Goal: Information Seeking & Learning: Learn about a topic

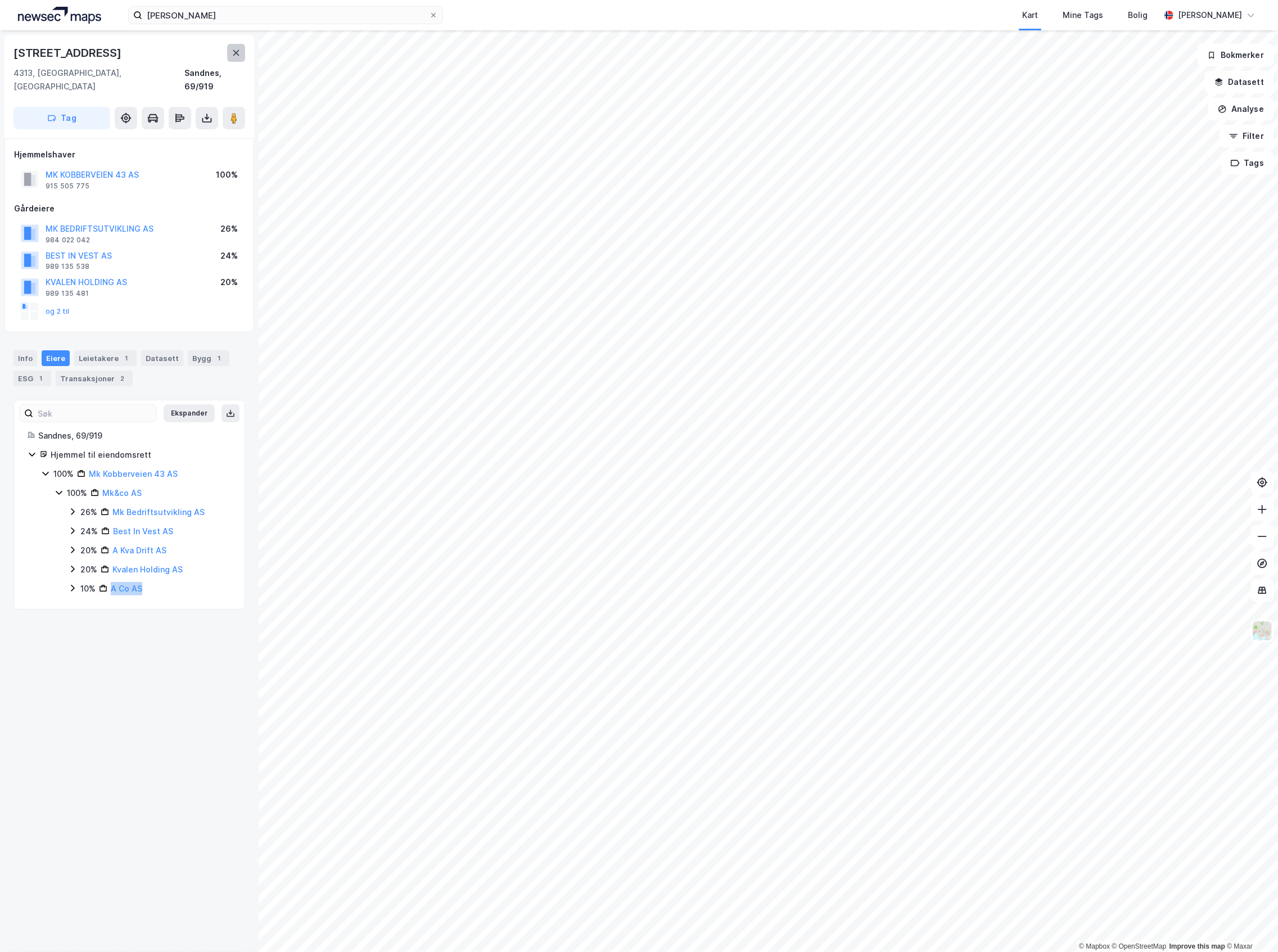
click at [232, 53] on icon at bounding box center [236, 53] width 9 height 9
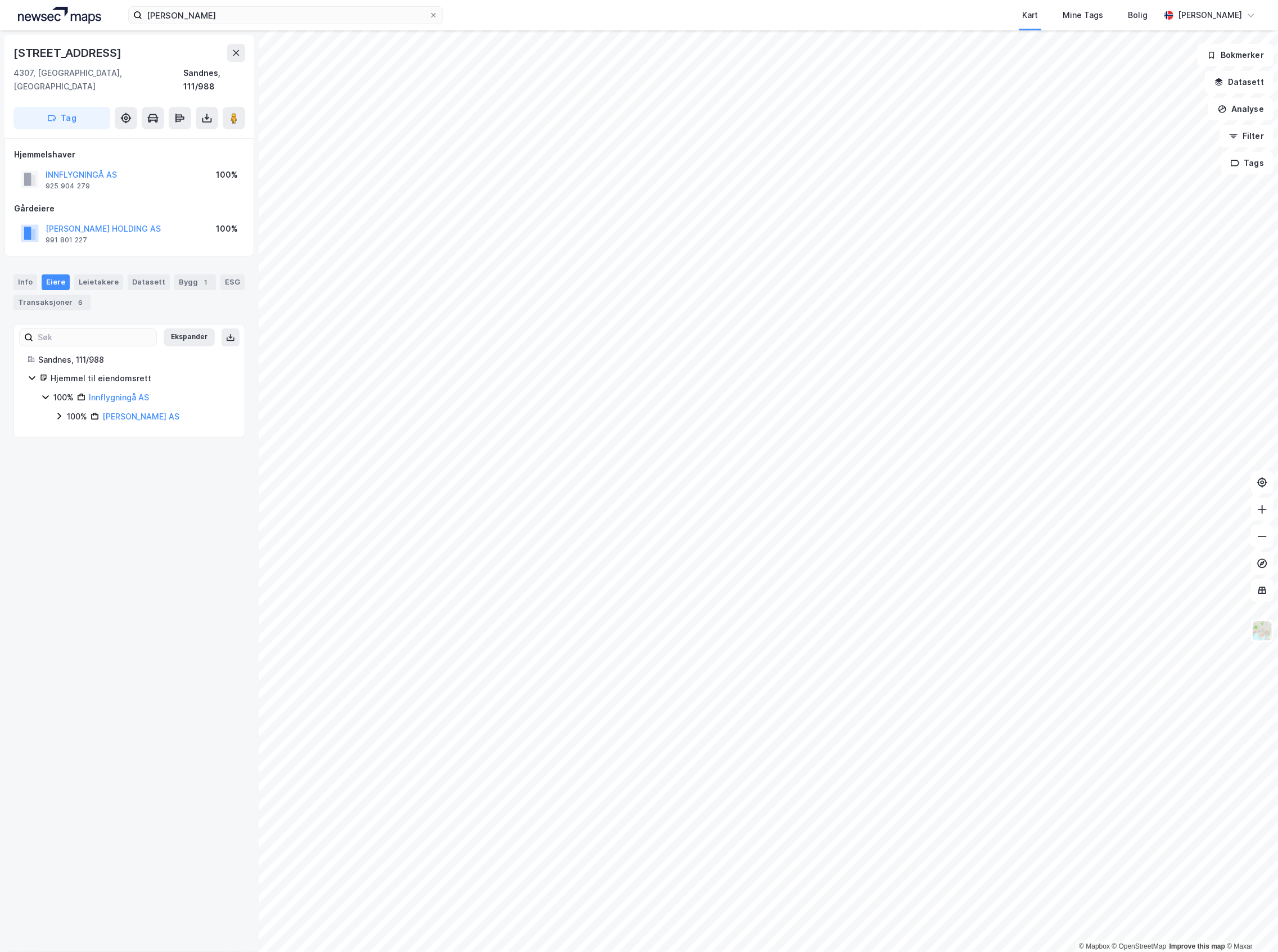
click at [260, 25] on div "[PERSON_NAME] Kart Mine Tags Bolig [PERSON_NAME]" at bounding box center [639, 15] width 1278 height 30
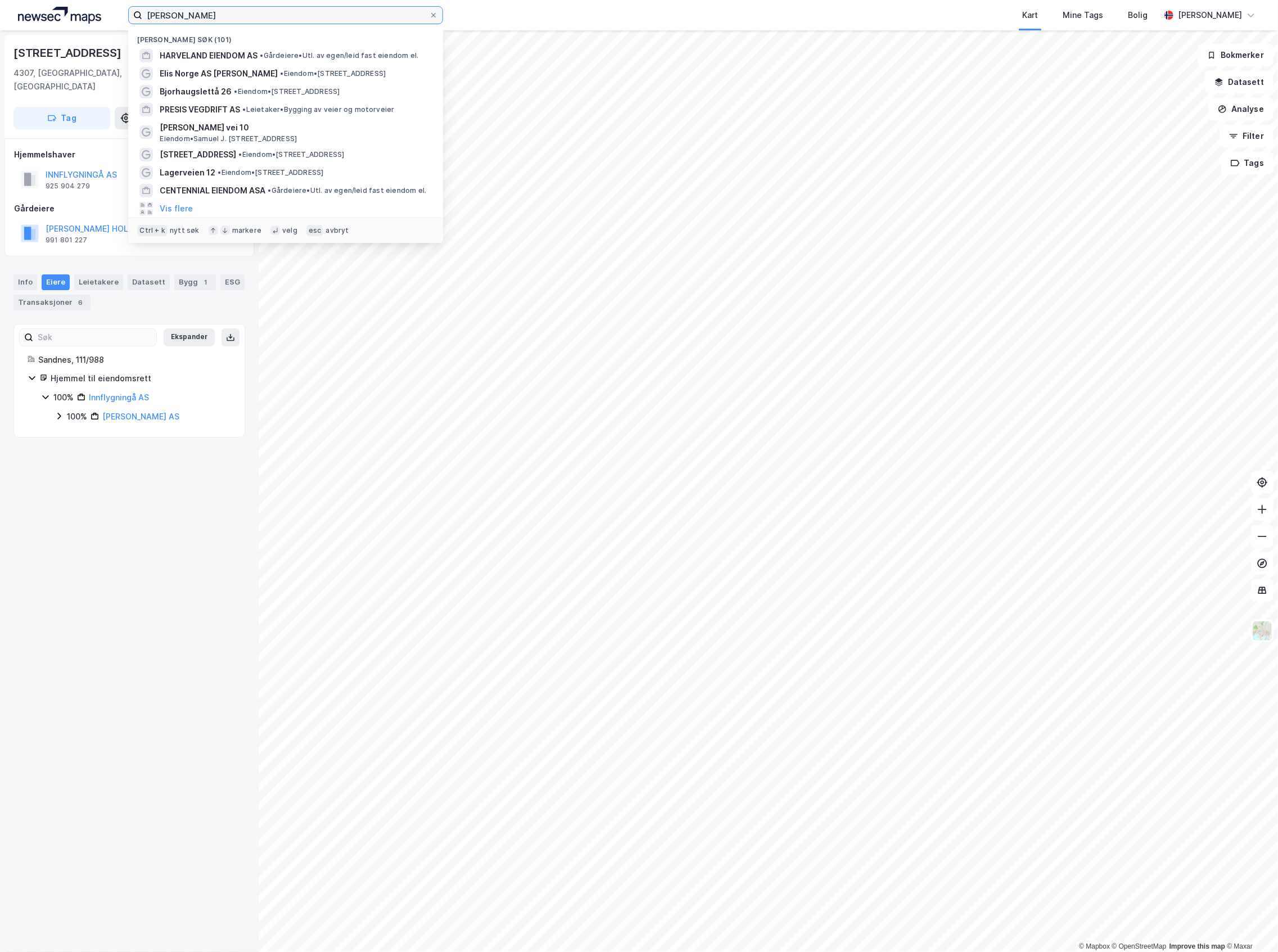
click at [256, 19] on input "[PERSON_NAME]" at bounding box center [286, 14] width 287 height 17
click at [255, 19] on input "[PERSON_NAME]" at bounding box center [286, 14] width 287 height 17
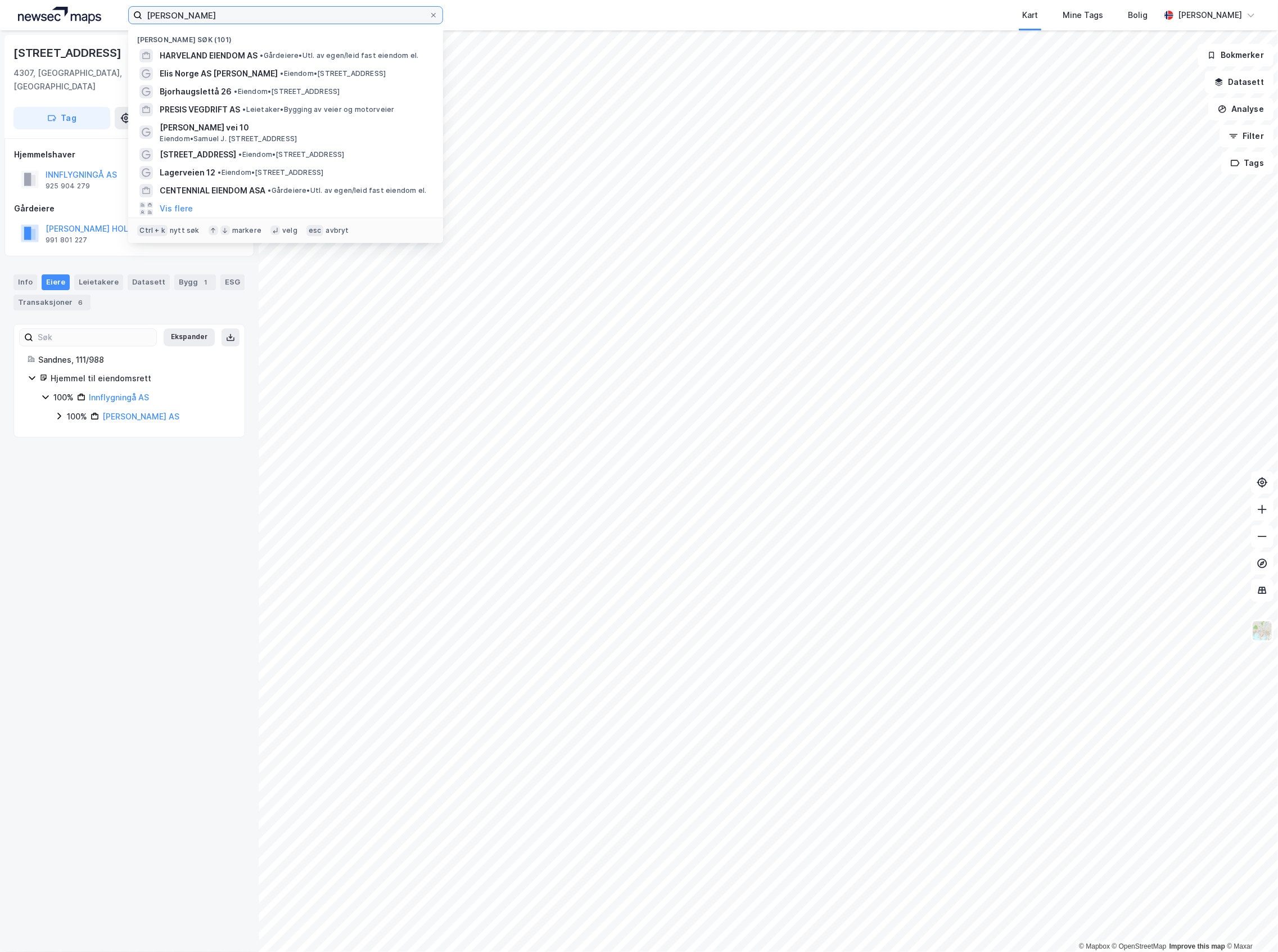
paste input "Vestre [STREET_ADDRESS],"
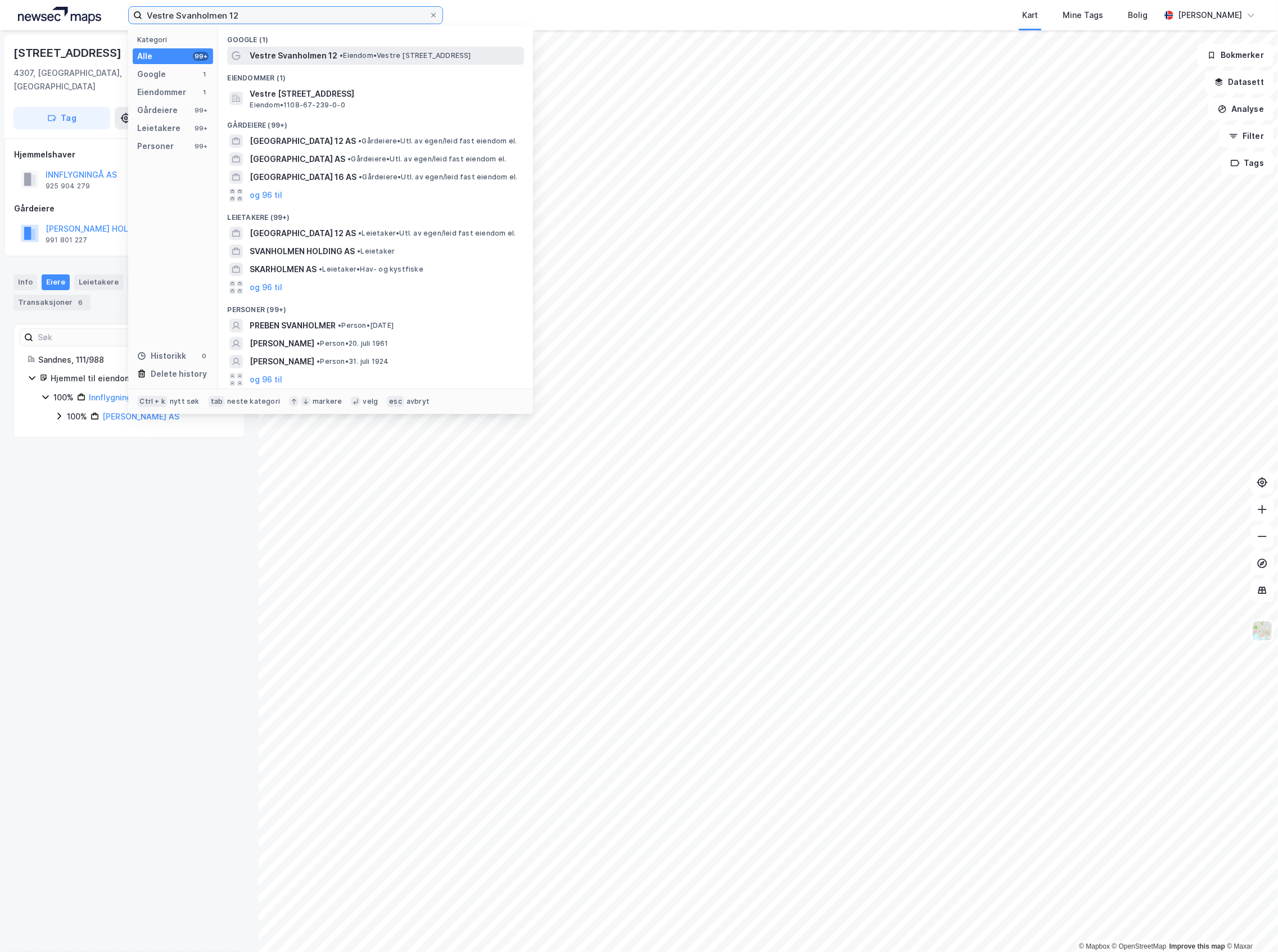
type input "Vestre Svanholmen 12"
click at [299, 58] on span "Vestre Svanholmen 12" at bounding box center [294, 56] width 88 height 14
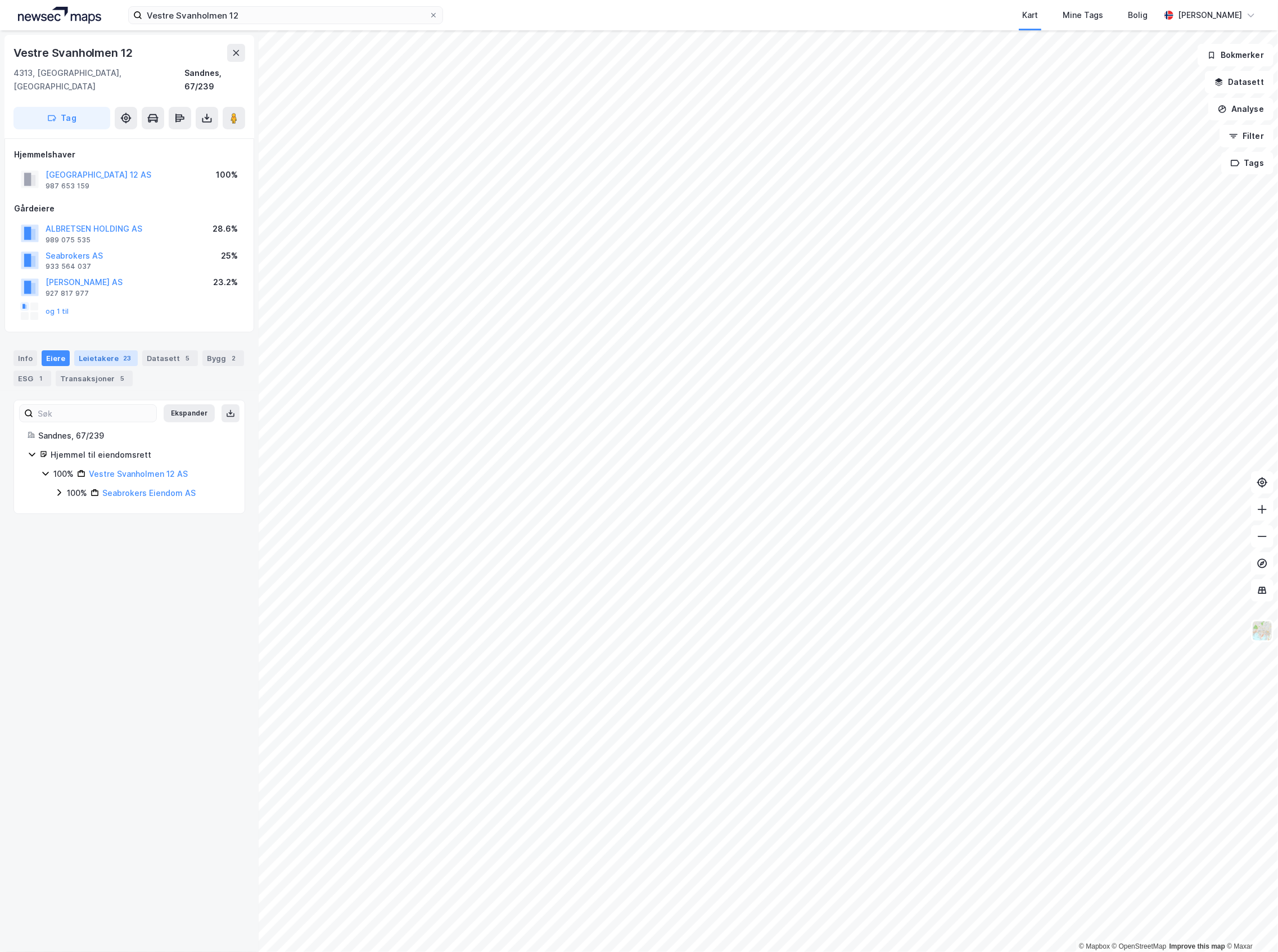
drag, startPoint x: 95, startPoint y: 356, endPoint x: 100, endPoint y: 351, distance: 7.1
click at [95, 356] on div "Info [PERSON_NAME] 23 Datasett 5 Bygg 2 ESG 1 Transaksjoner 5" at bounding box center [129, 369] width 232 height 36
click at [100, 351] on div "Leietakere 23" at bounding box center [106, 358] width 63 height 16
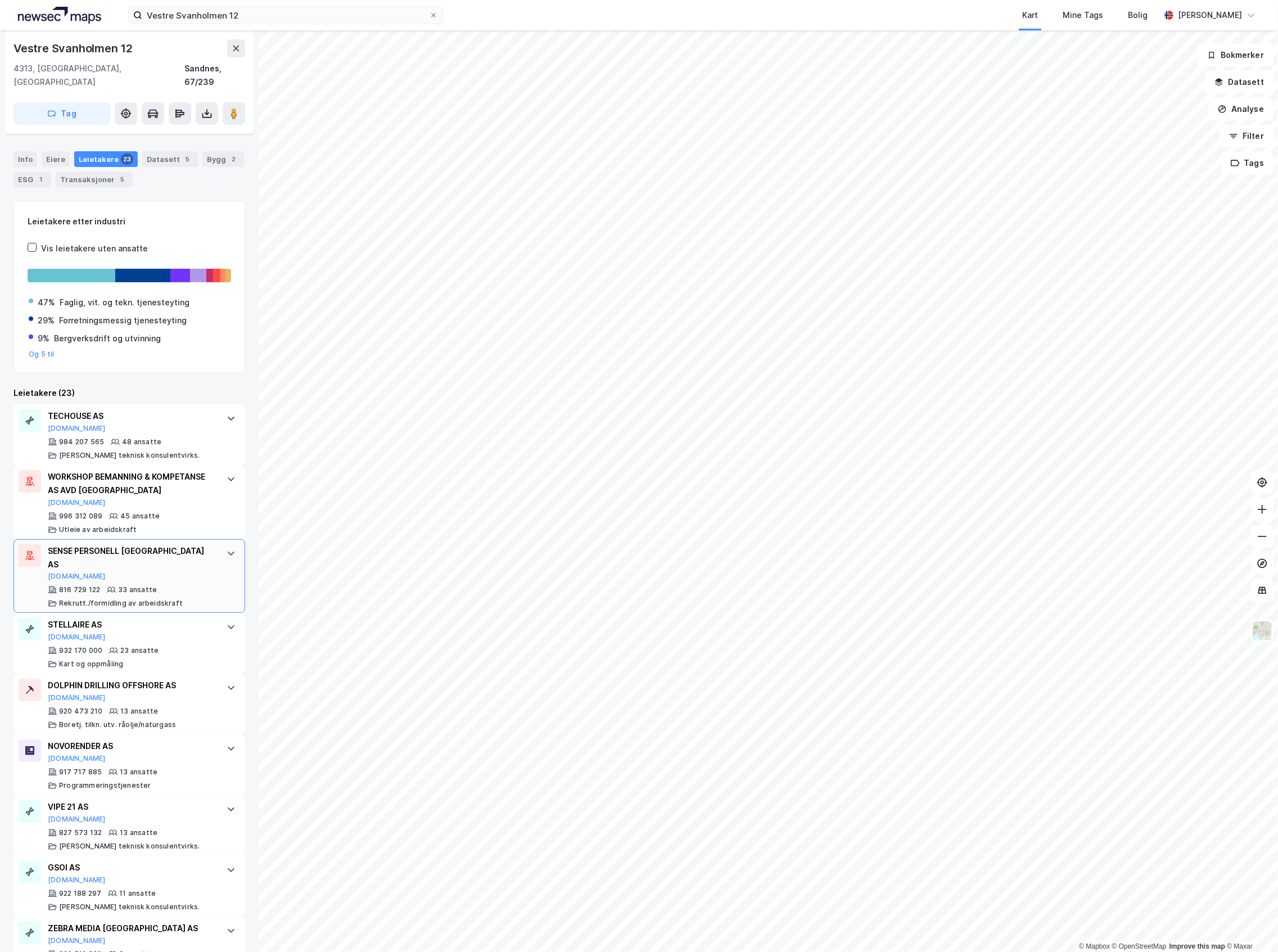
scroll to position [225, 0]
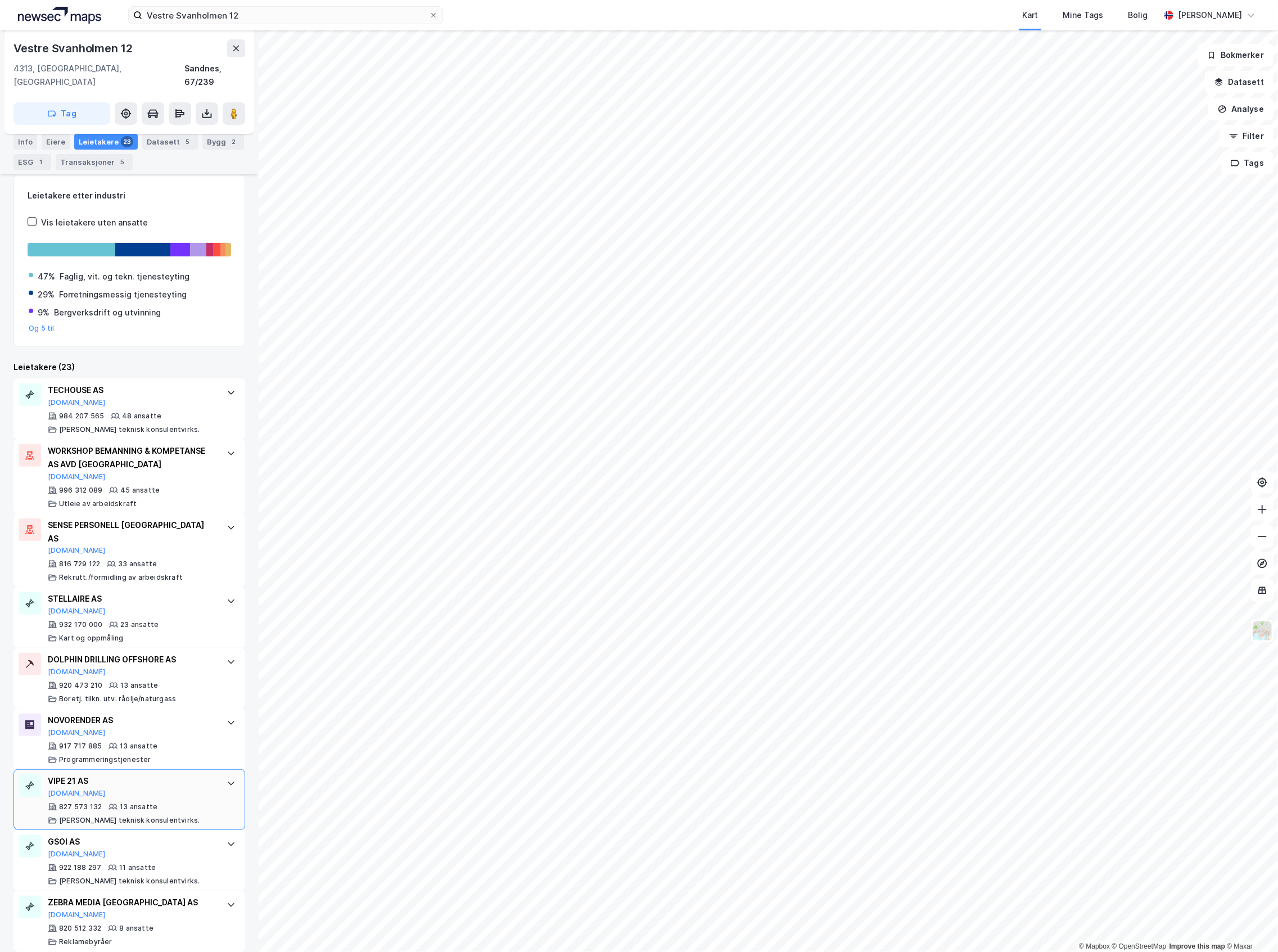
click at [145, 774] on div "VIPE 21 AS" at bounding box center [131, 780] width 167 height 14
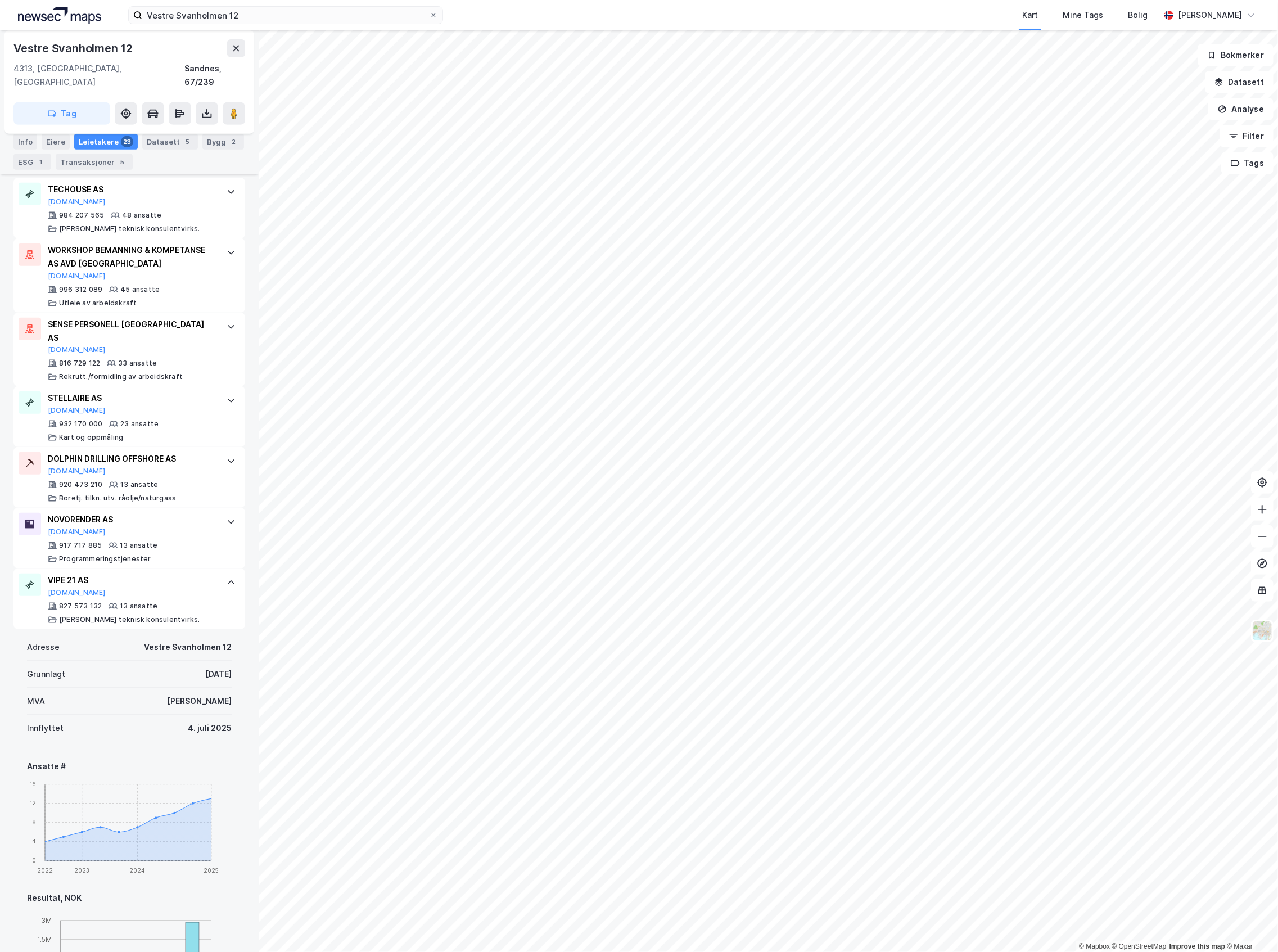
scroll to position [524, 0]
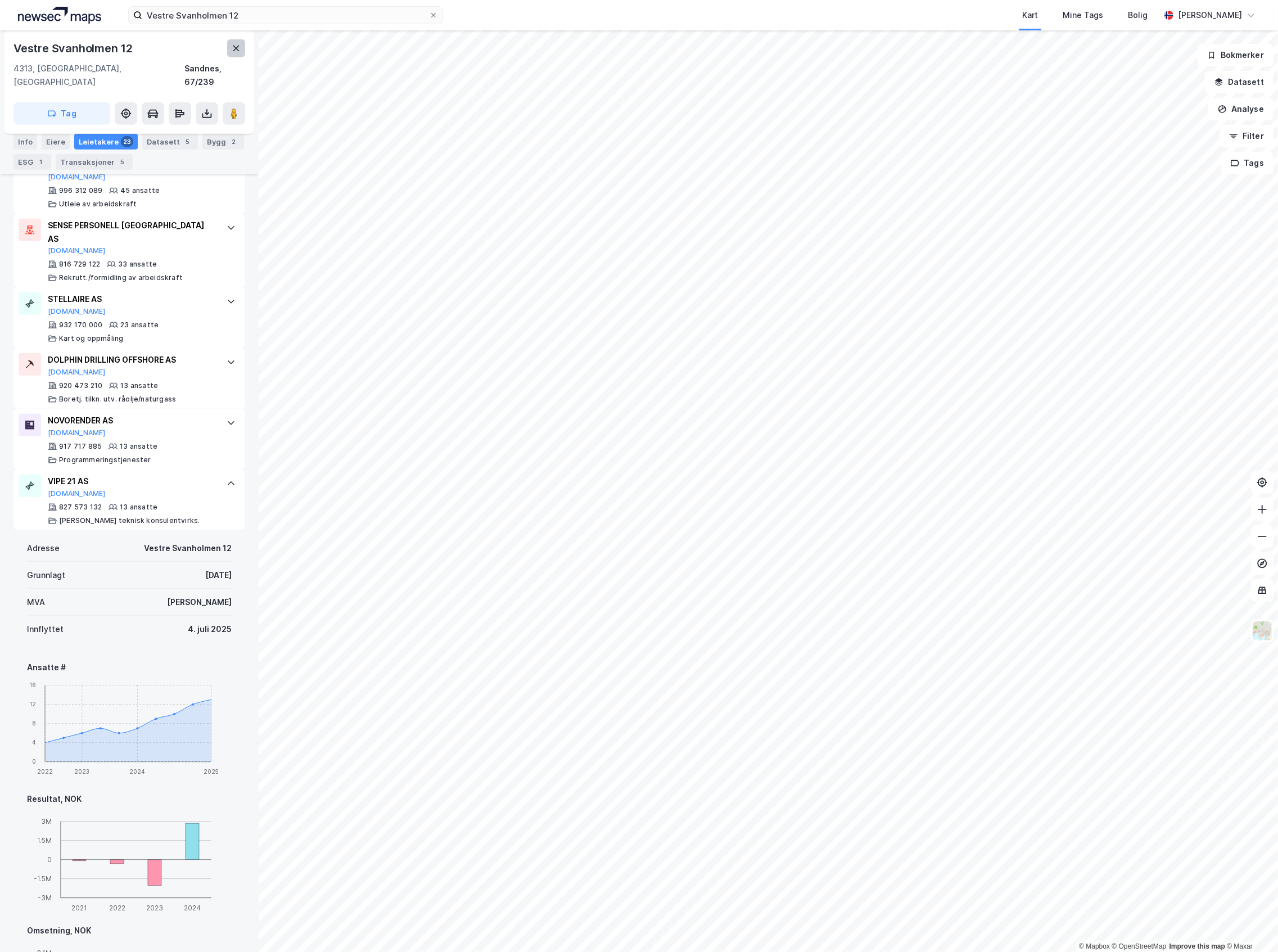
click at [239, 55] on button at bounding box center [236, 48] width 18 height 18
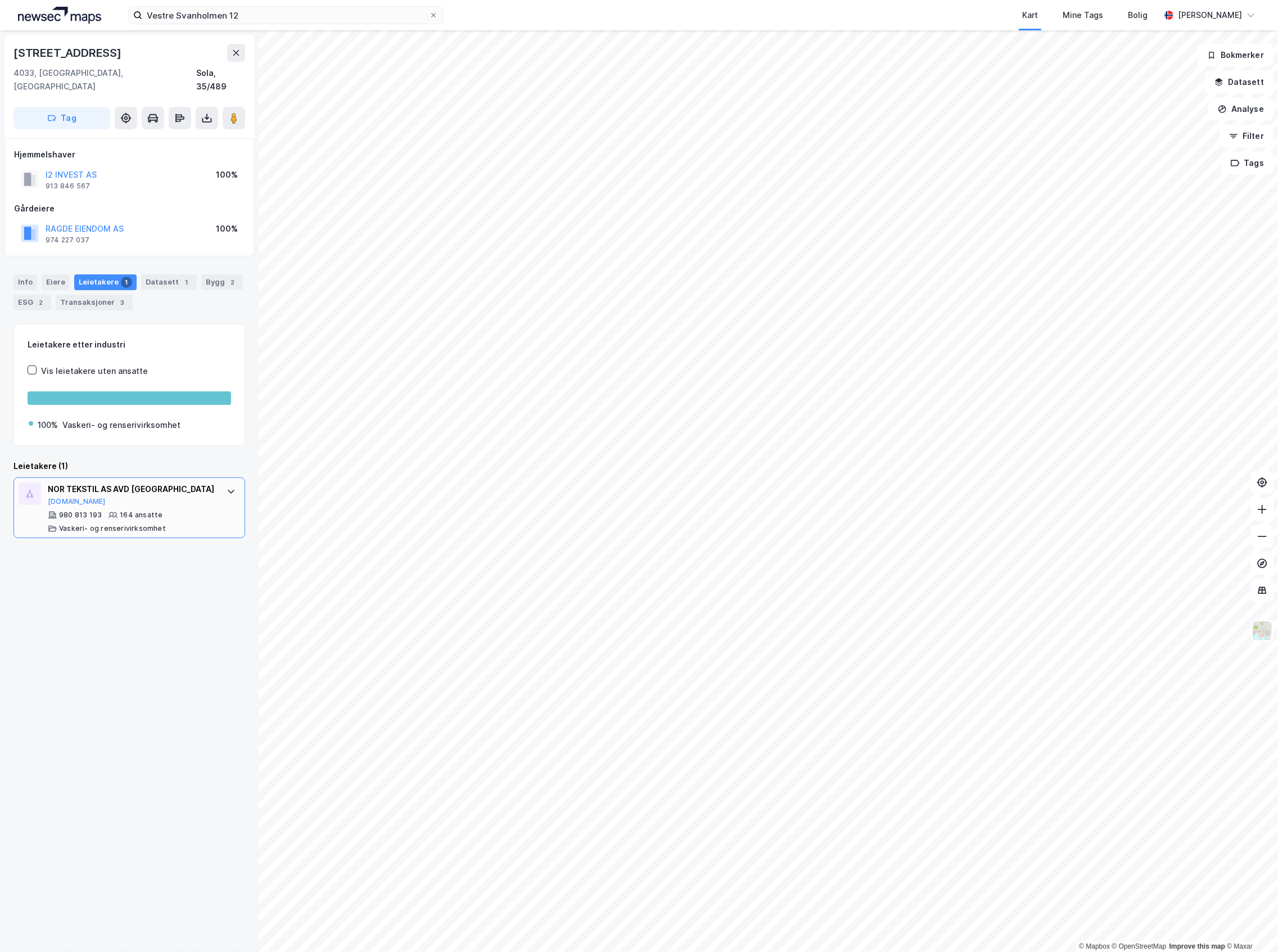
click at [156, 488] on div "NOR TEKSTIL AS AVD ROGALAND [DOMAIN_NAME]" at bounding box center [131, 494] width 167 height 24
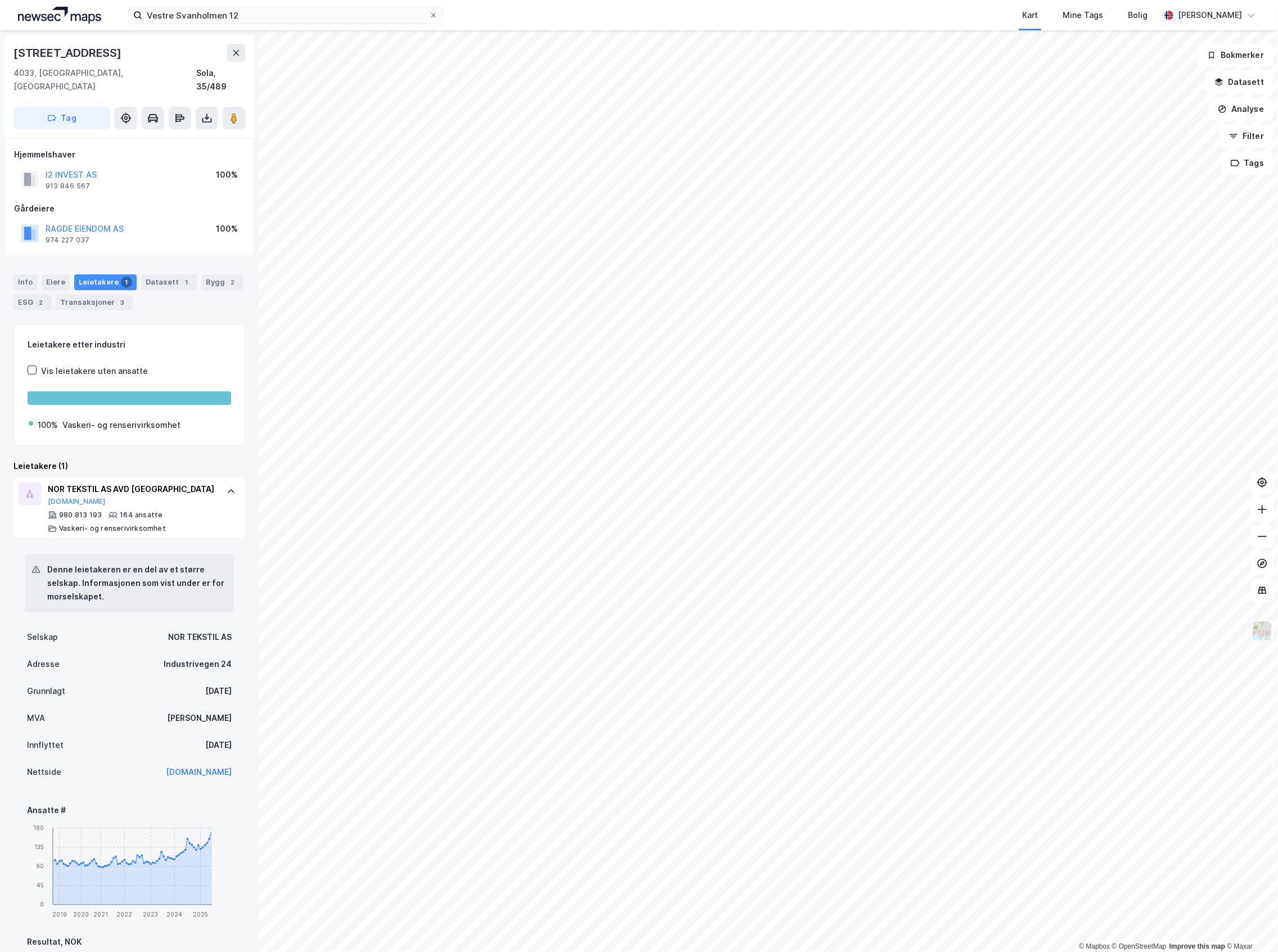
click at [232, 639] on div "Denne leietakeren er en del av et større selskap. Informasjonen som vist under …" at bounding box center [129, 891] width 232 height 708
click at [201, 274] on div "Bygg 2" at bounding box center [222, 282] width 42 height 16
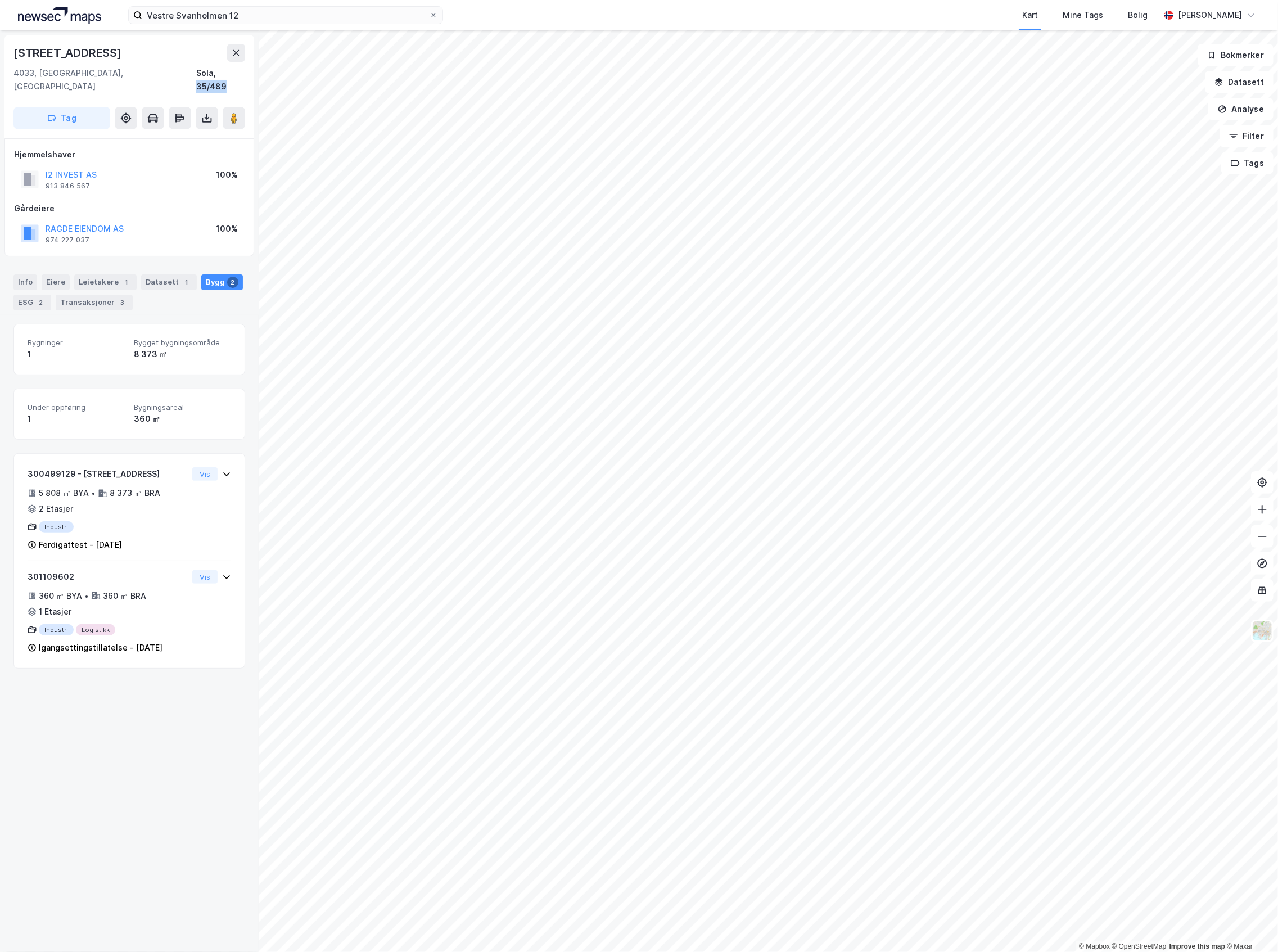
drag, startPoint x: 219, startPoint y: 70, endPoint x: 246, endPoint y: 72, distance: 27.1
click at [246, 72] on div "[STREET_ADDRESS]" at bounding box center [129, 86] width 250 height 103
copy div "35/489"
click at [163, 570] on div "301109602" at bounding box center [107, 576] width 160 height 14
click at [131, 799] on div "[STREET_ADDRESS], [GEOGRAPHIC_DATA], 35/489 Tag Hjemmelshaver I2 INVEST AS 913 …" at bounding box center [129, 491] width 259 height 922
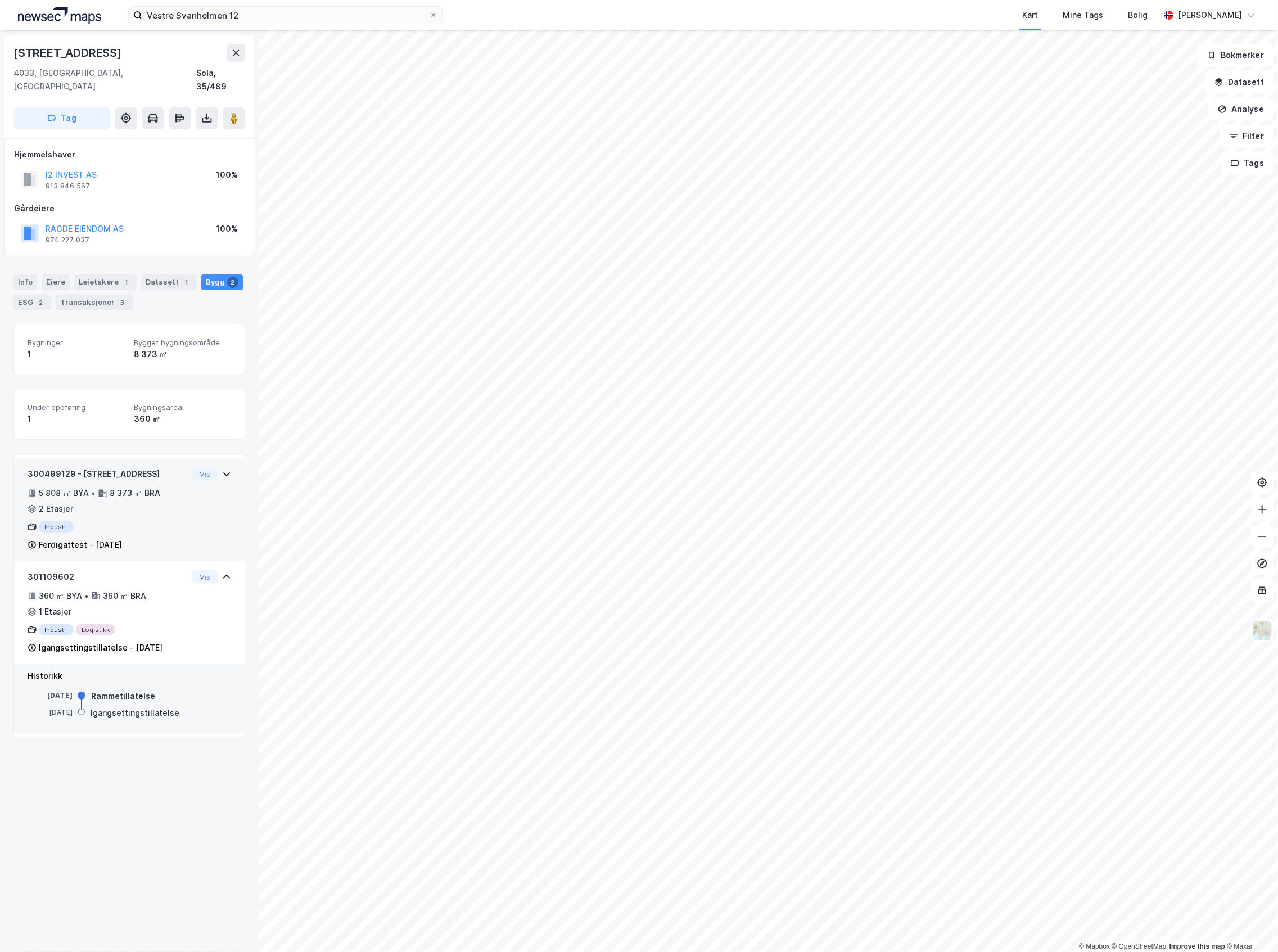
click at [141, 521] on div "Industri" at bounding box center [107, 527] width 160 height 12
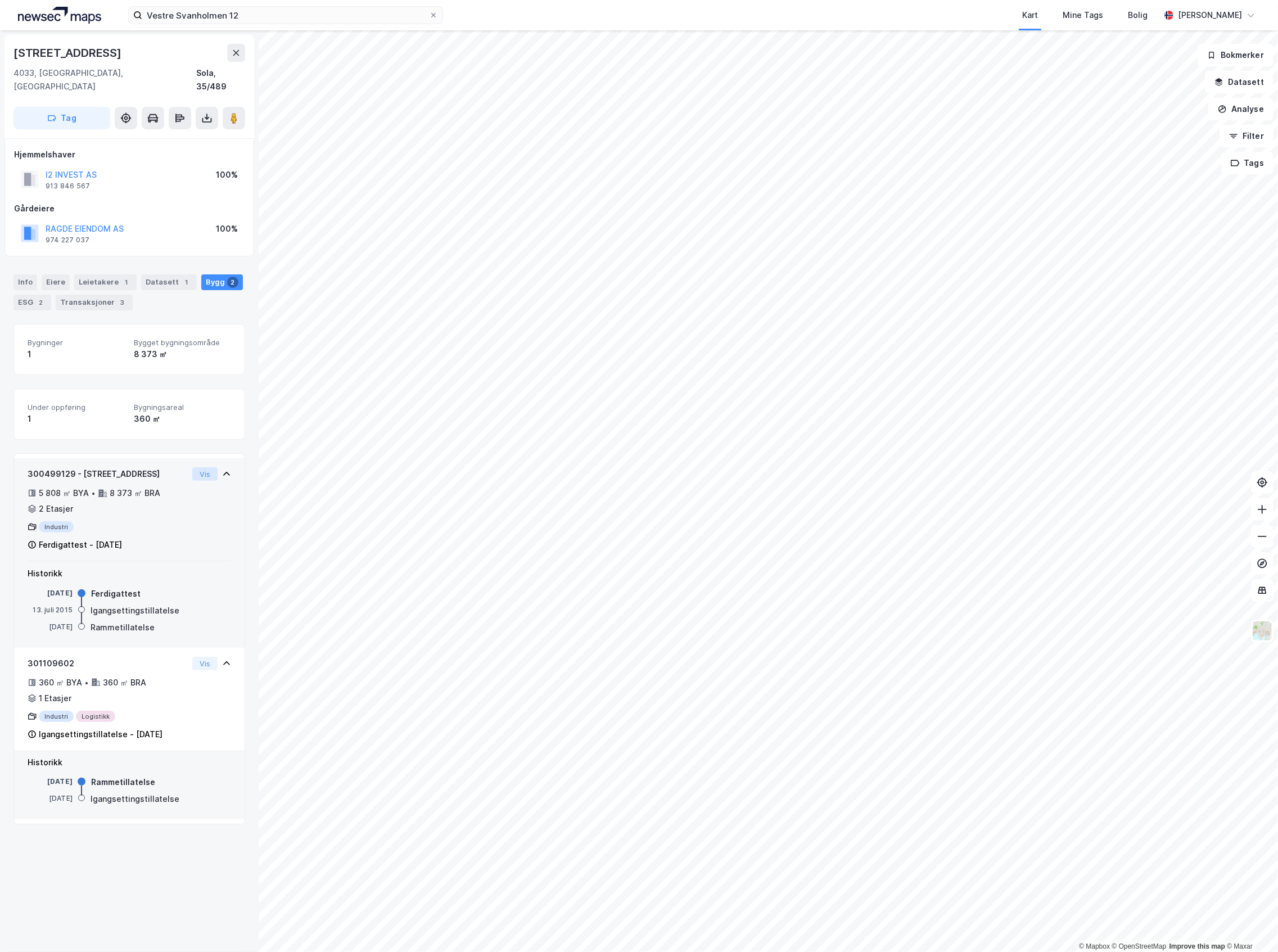
click at [193, 468] on button "Vis" at bounding box center [205, 474] width 25 height 14
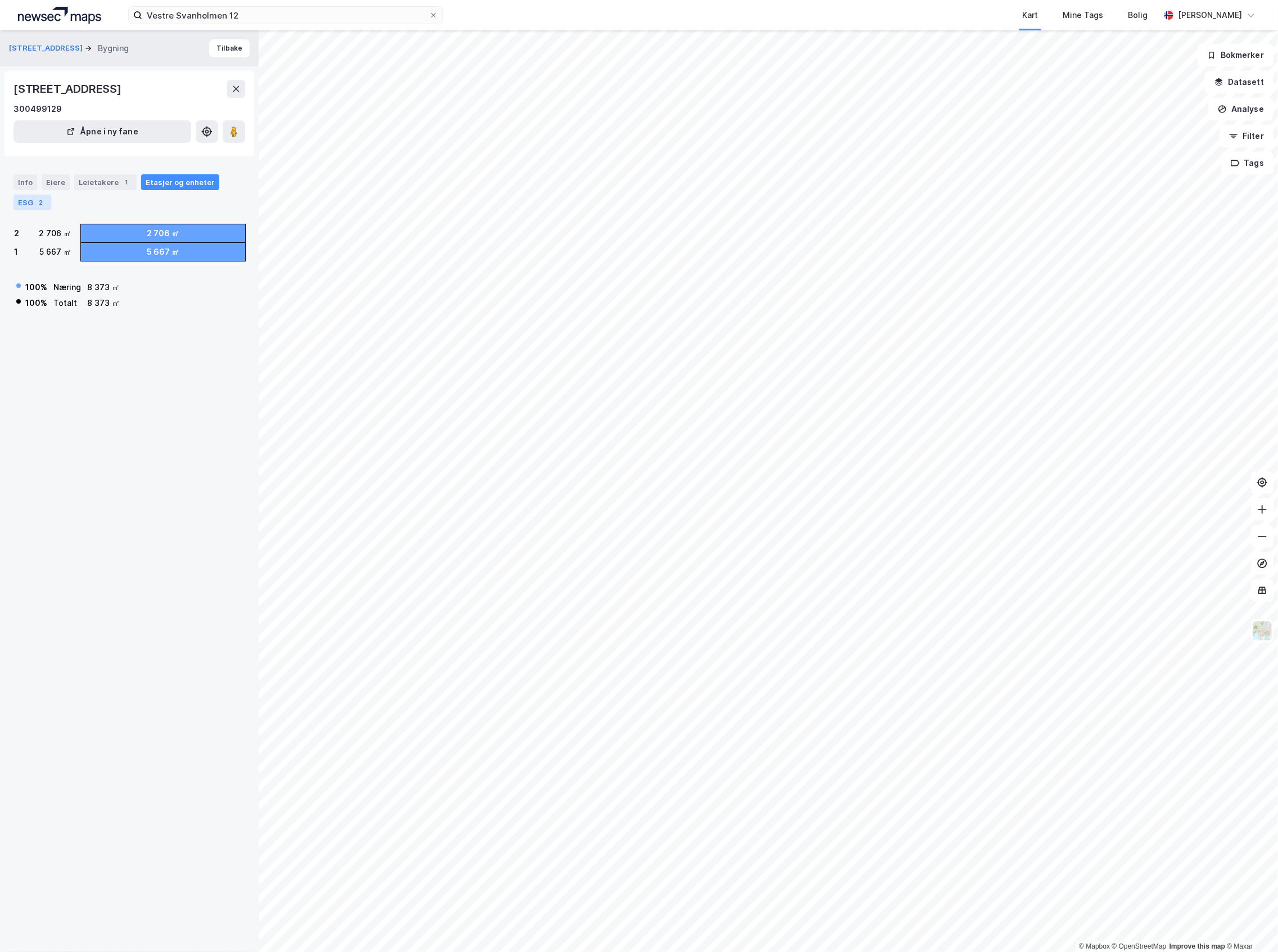
click at [22, 199] on div "ESG 2" at bounding box center [32, 203] width 38 height 16
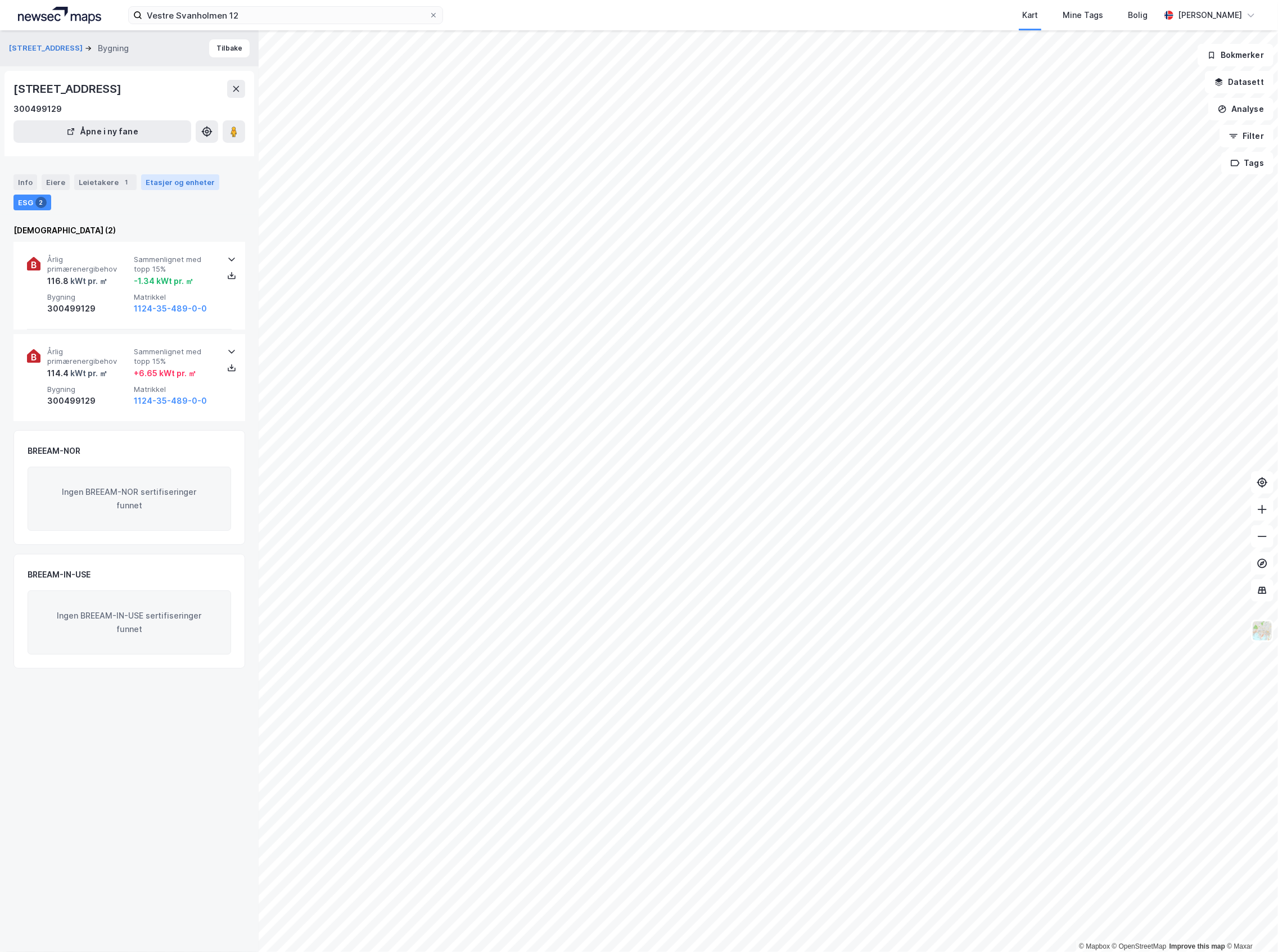
click at [193, 182] on div "Etasjer og enheter" at bounding box center [180, 182] width 69 height 10
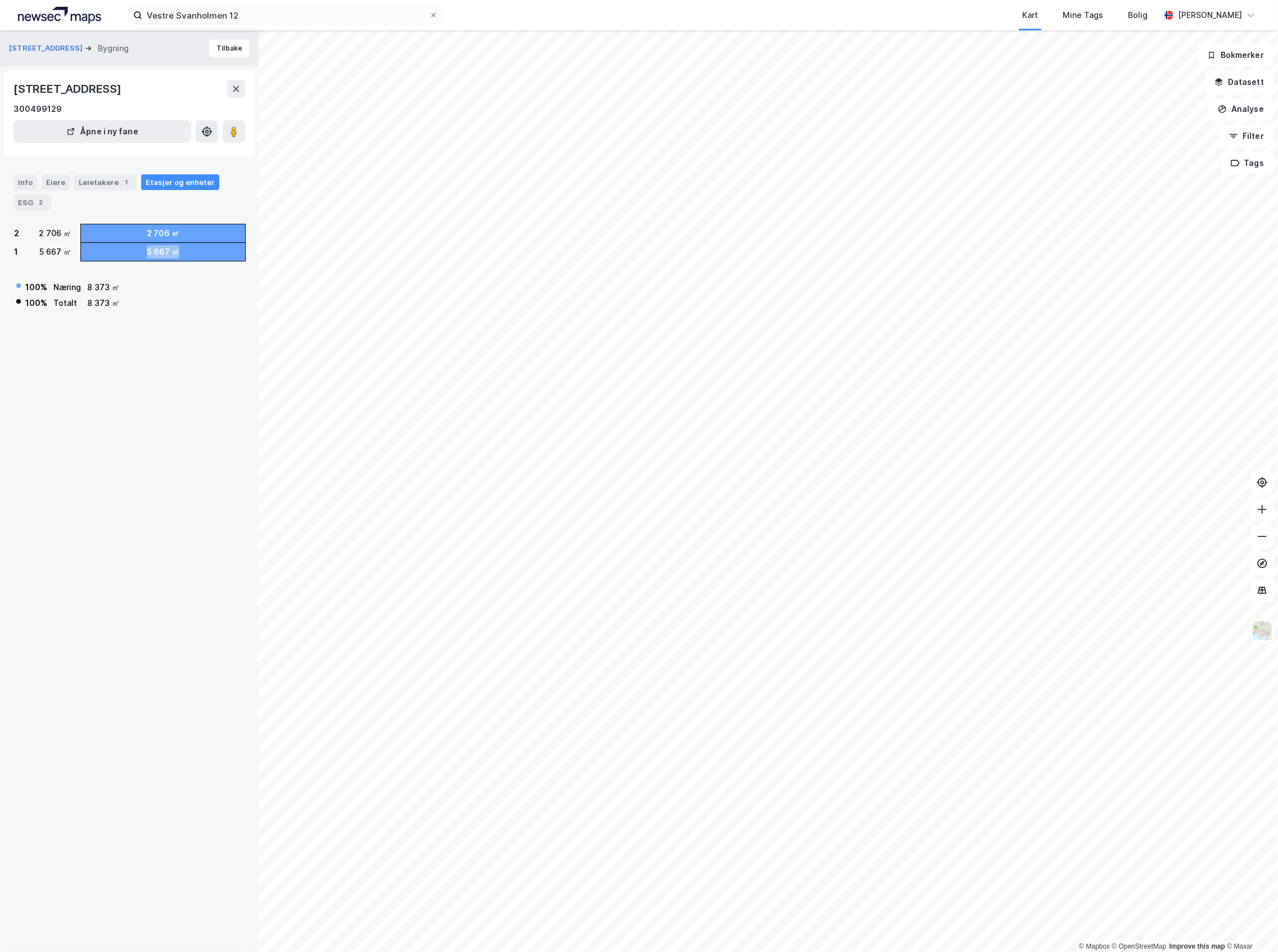
drag, startPoint x: 178, startPoint y: 244, endPoint x: 129, endPoint y: 250, distance: 49.4
click at [129, 250] on div "5 667 ㎡" at bounding box center [163, 252] width 164 height 18
click at [131, 353] on div "[STREET_ADDRESS] Bygning Tilbake [STREET_ADDRESS] 300499129 Åpne i ny fane Info…" at bounding box center [129, 491] width 259 height 922
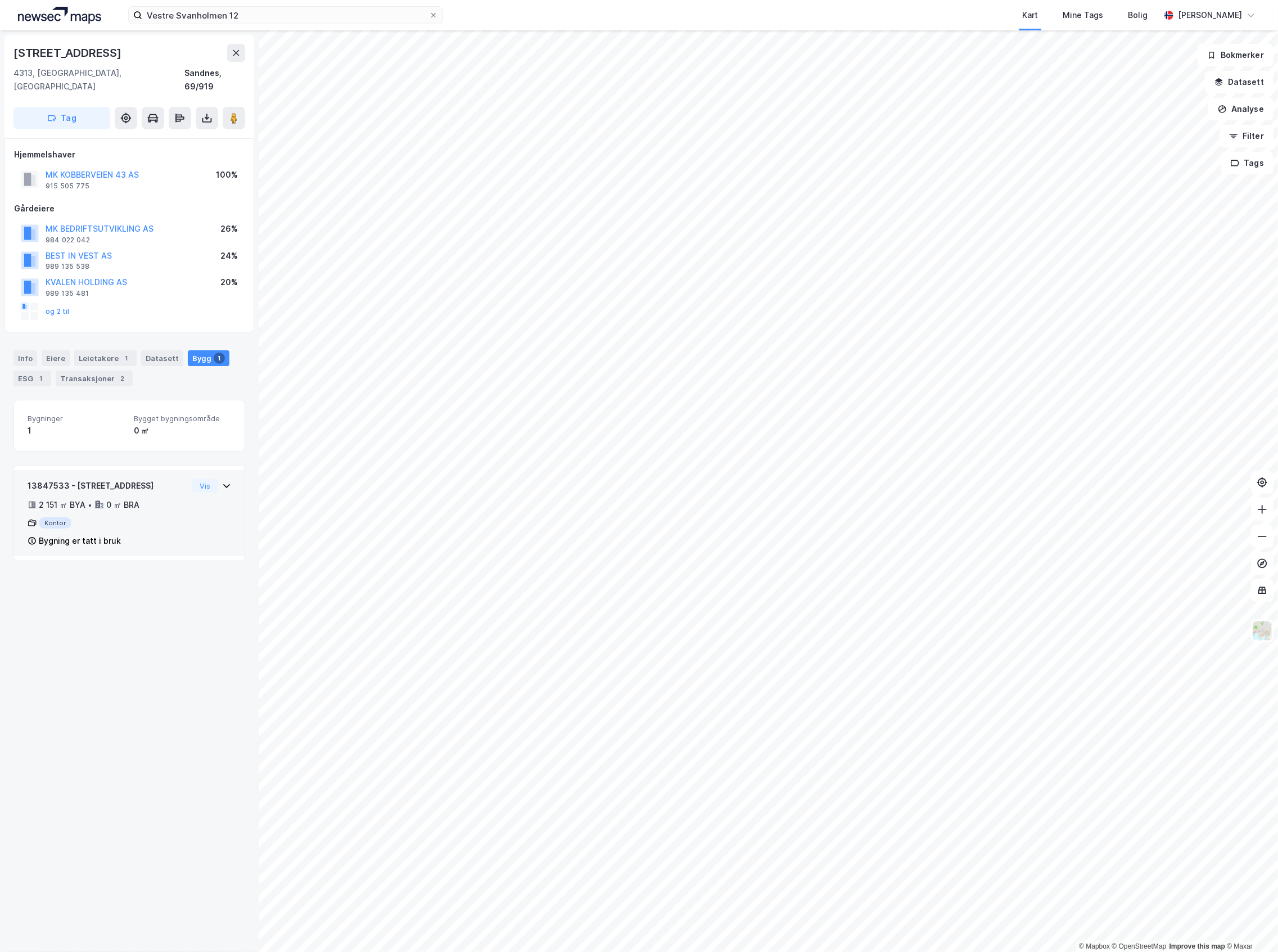
click at [222, 481] on icon at bounding box center [226, 485] width 9 height 9
click at [118, 351] on div "Leietakere 1" at bounding box center [105, 358] width 63 height 16
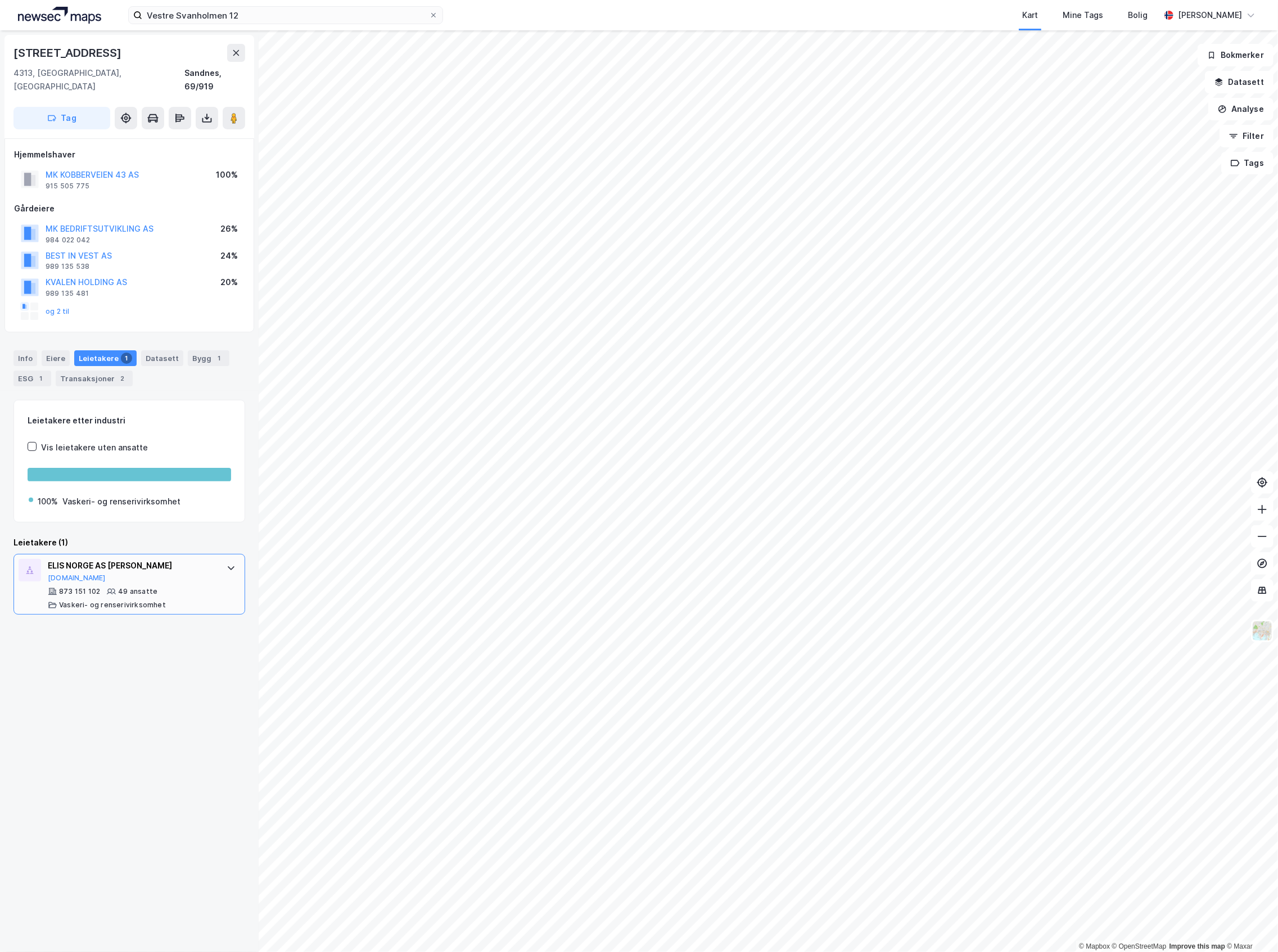
click at [177, 560] on div "ELIS NORGE AS AVD [PERSON_NAME][DOMAIN_NAME]" at bounding box center [131, 570] width 167 height 24
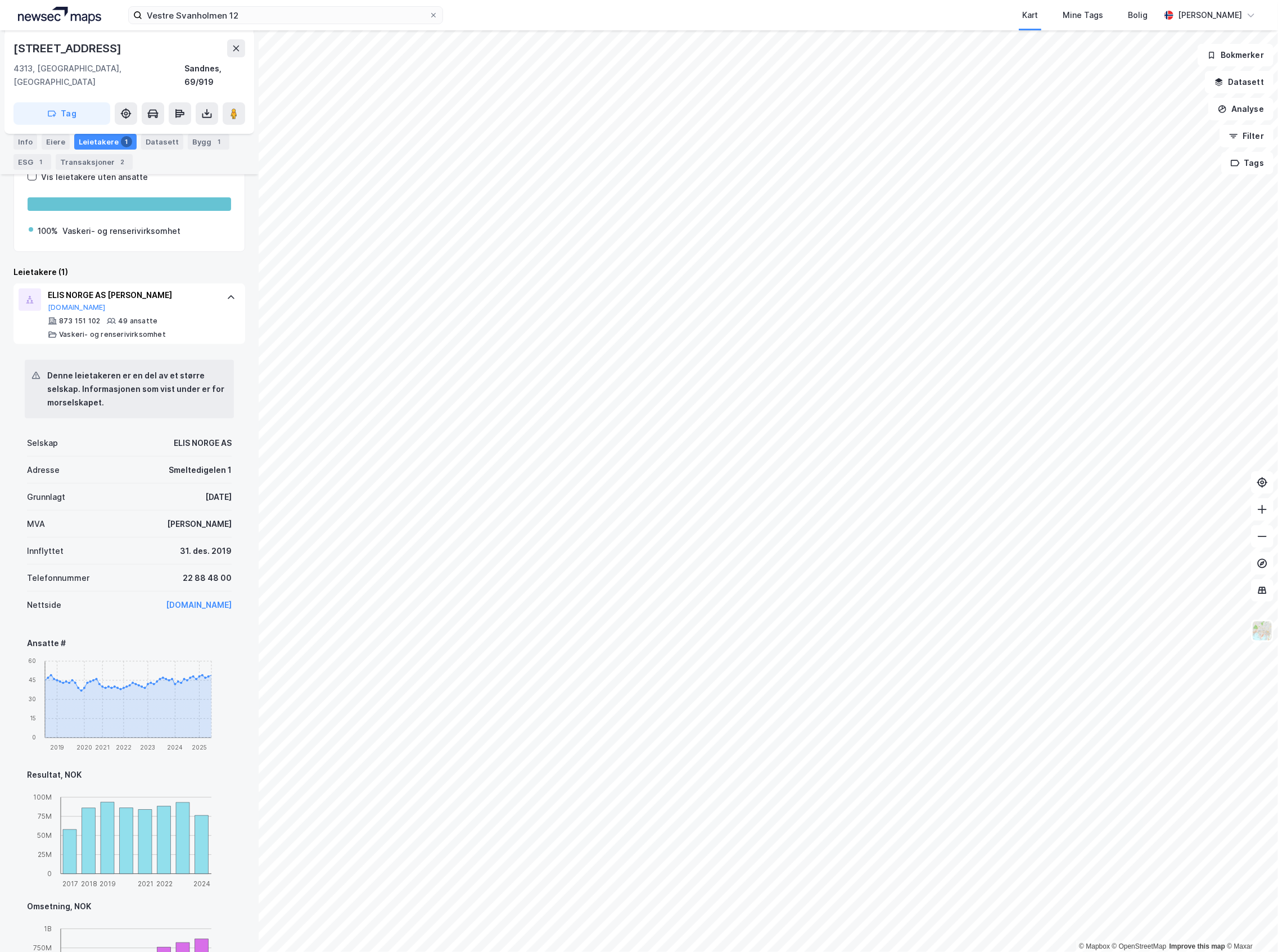
scroll to position [300, 0]
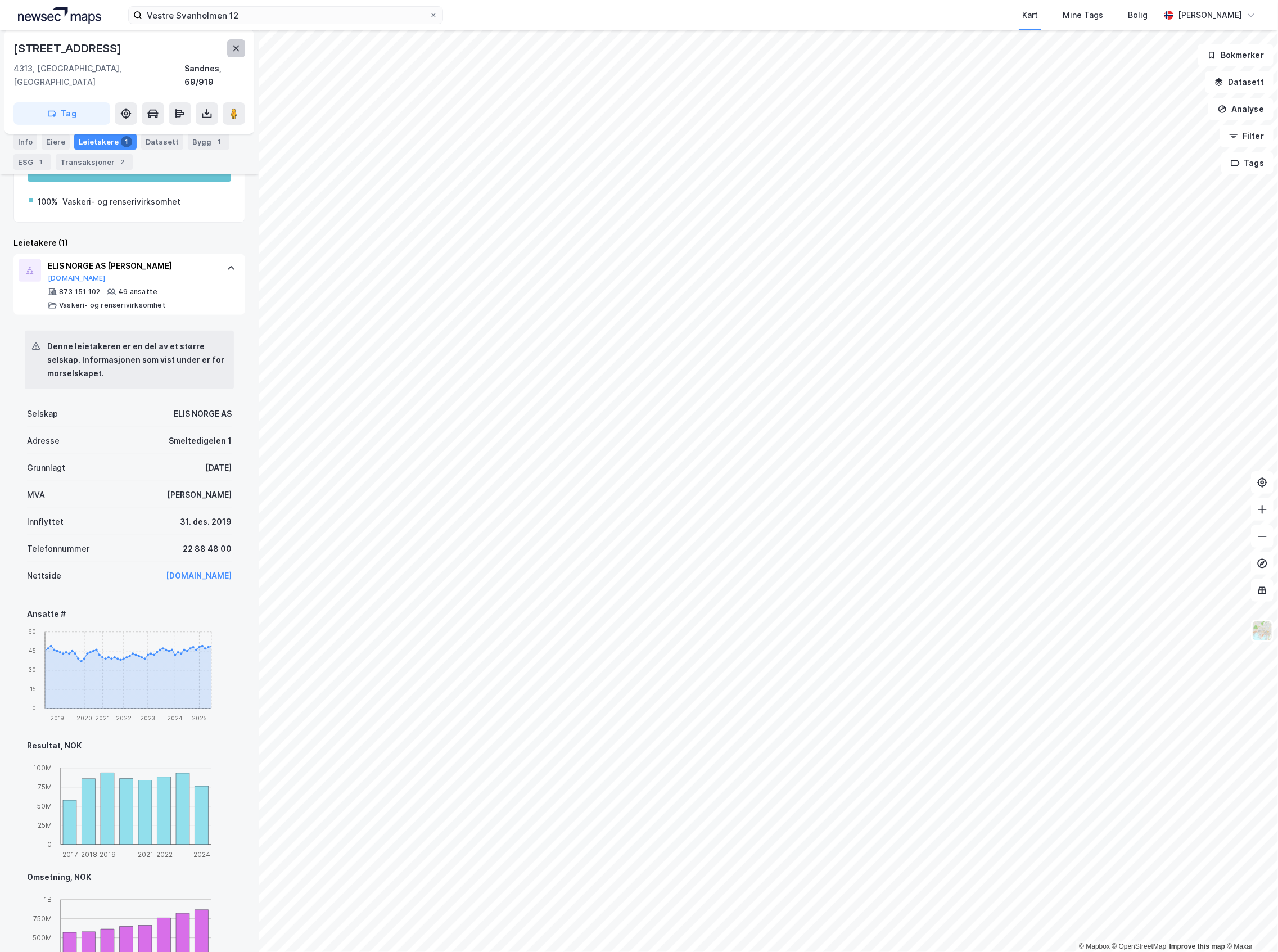
click at [234, 48] on icon at bounding box center [236, 48] width 9 height 9
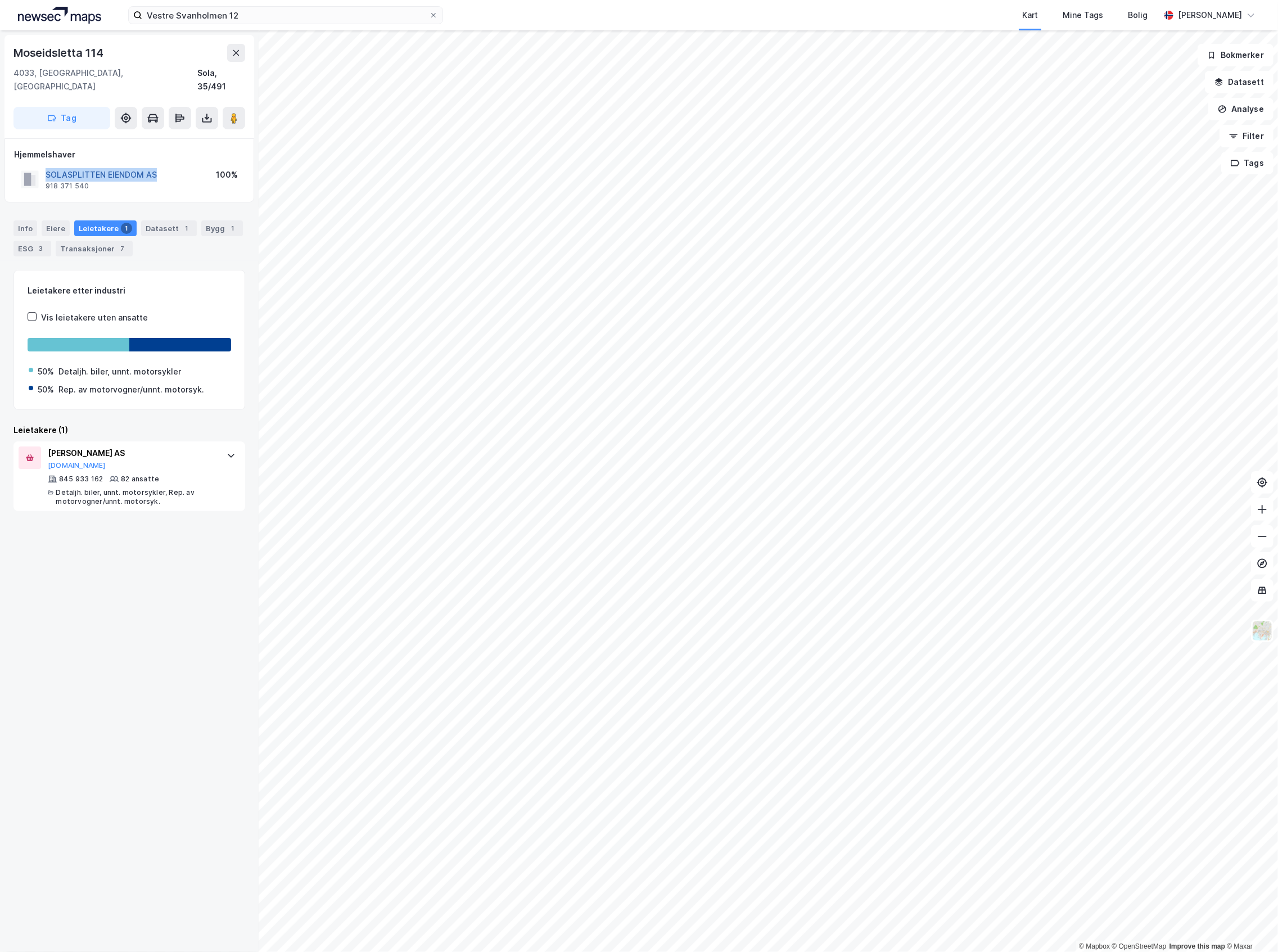
drag, startPoint x: 180, startPoint y: 167, endPoint x: 45, endPoint y: 162, distance: 135.1
click at [45, 166] on div "SOLASPLITTEN EIENDOM AS 918 371 540 100%" at bounding box center [129, 179] width 231 height 27
copy button "SOLASPLITTEN EIENDOM AS"
click at [214, 221] on div "Bygg 1" at bounding box center [222, 229] width 42 height 16
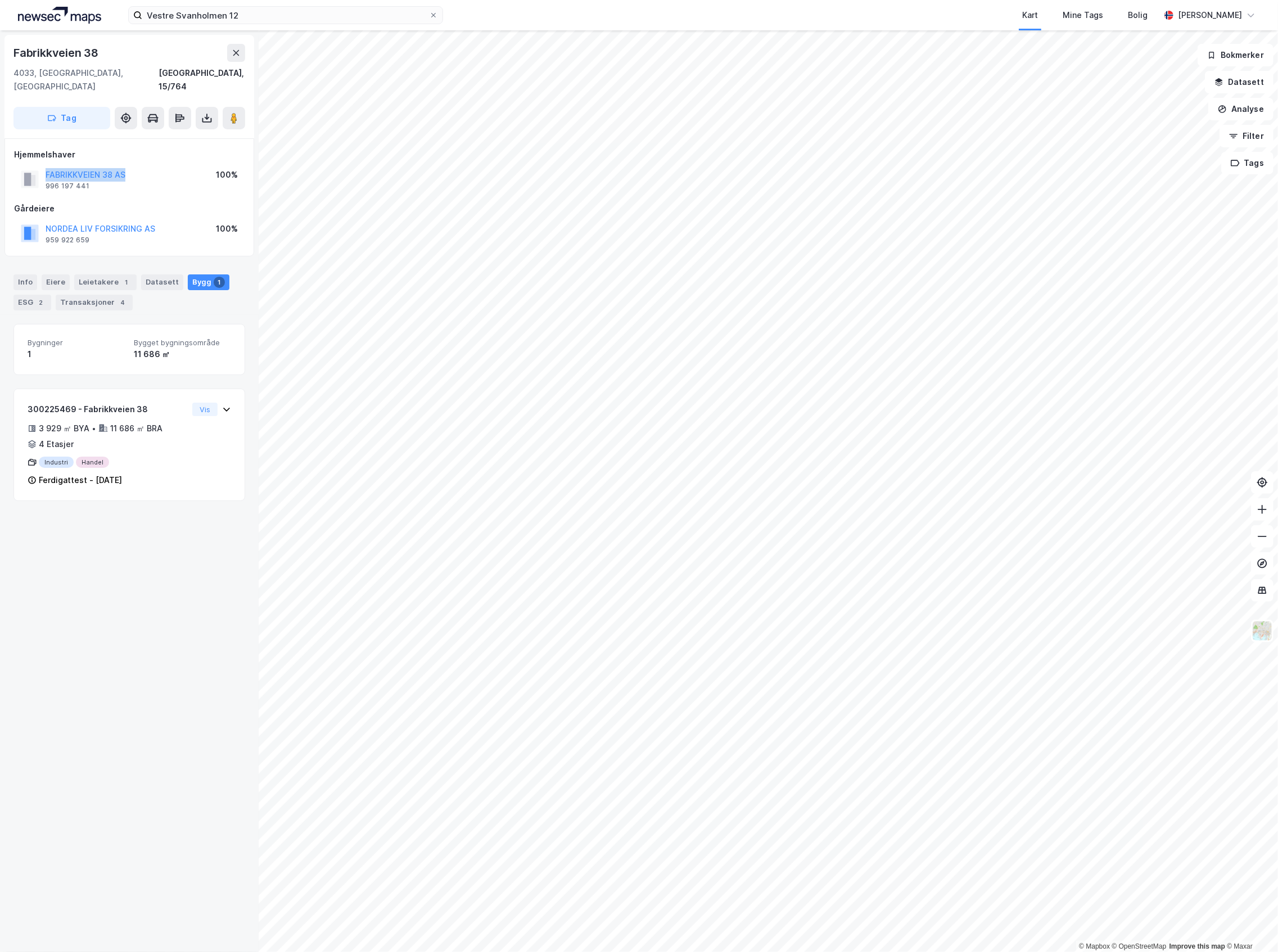
drag, startPoint x: 141, startPoint y: 158, endPoint x: 43, endPoint y: 158, distance: 98.0
click at [43, 166] on div "FABRIKKVEIEN 38 AS 996 197 441 100%" at bounding box center [129, 179] width 231 height 27
copy button "FABRIKKVEIEN 38 AS"
drag, startPoint x: 153, startPoint y: 161, endPoint x: 37, endPoint y: 153, distance: 116.3
click at [37, 166] on div "FABRIKKVEIEN 41 AS 996 922 243 100%" at bounding box center [129, 179] width 231 height 27
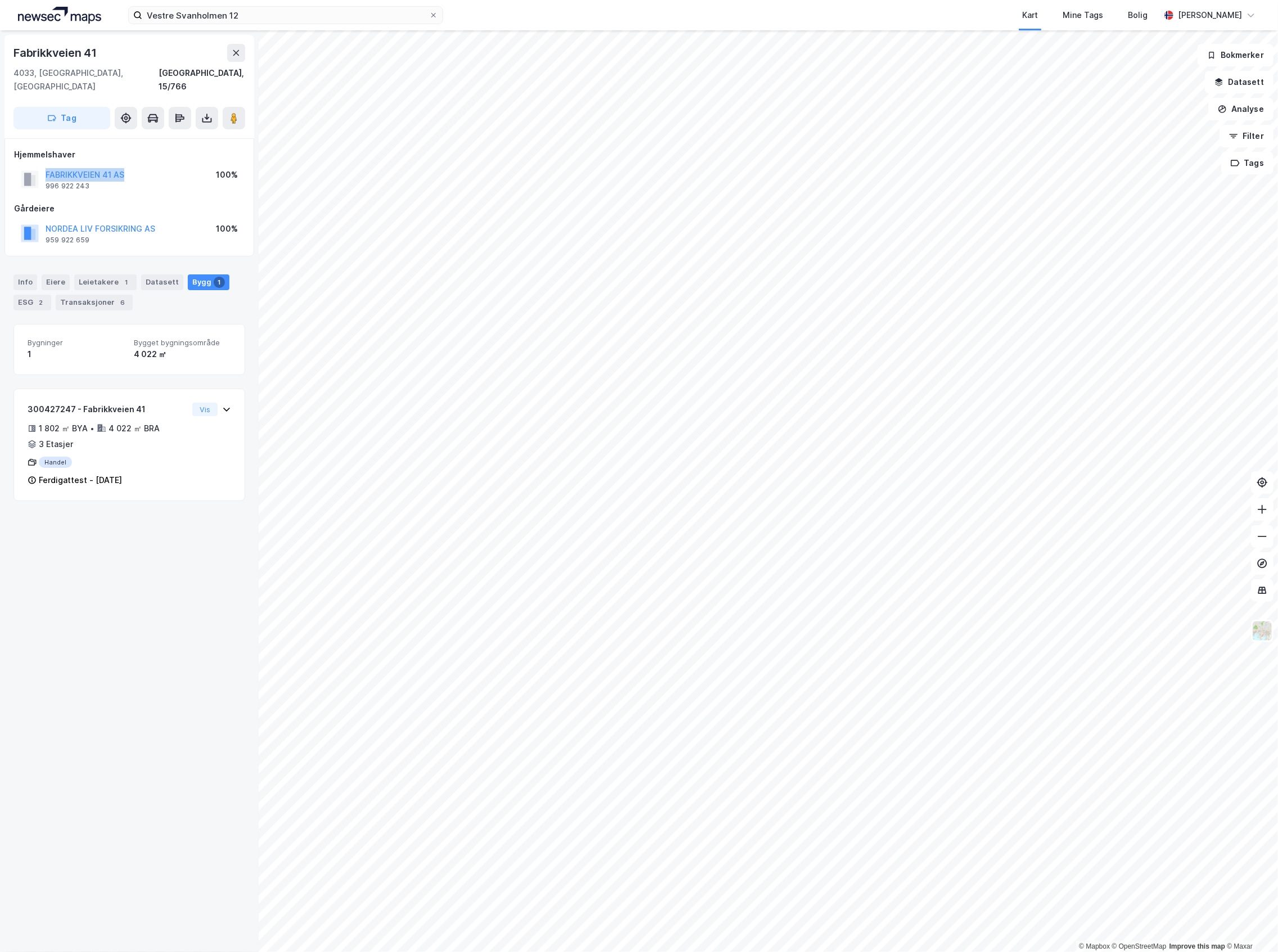
copy button "FABRIKKVEIEN 41 AS"
click at [237, 55] on icon at bounding box center [237, 53] width 6 height 6
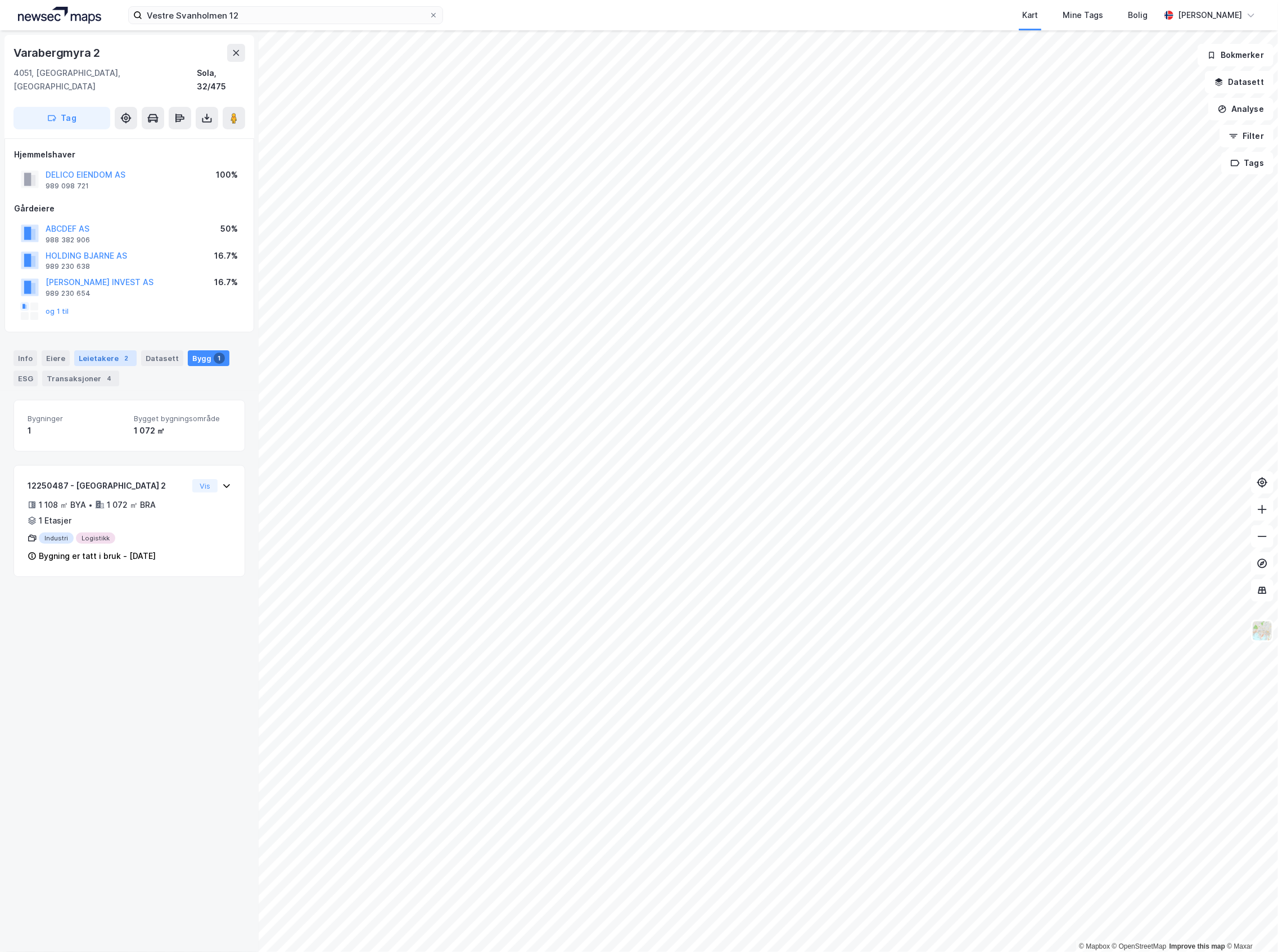
click at [121, 353] on div "2" at bounding box center [127, 358] width 12 height 12
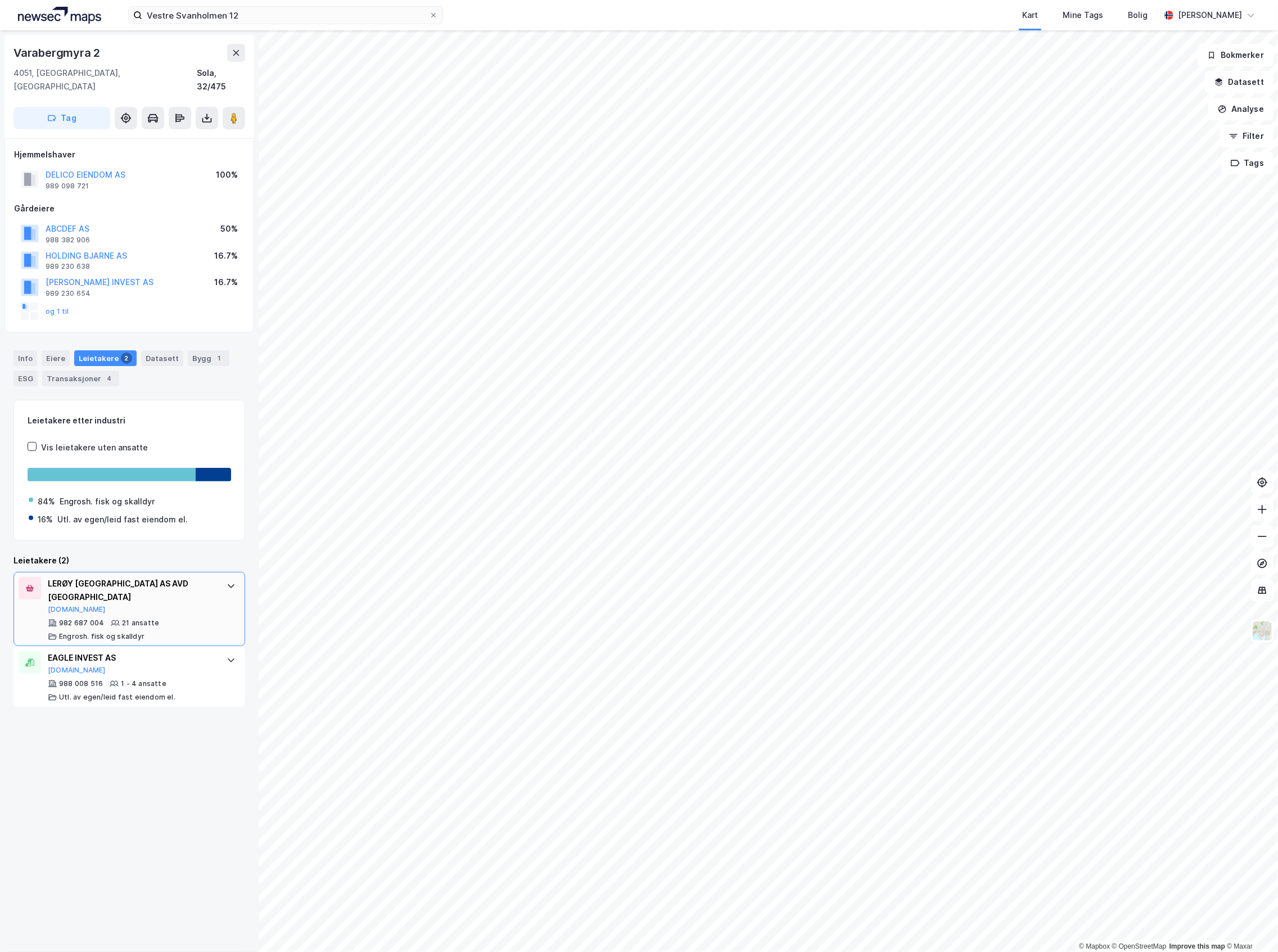
click at [173, 619] on div "982 687 004 21 ansatte [PERSON_NAME]. fisk og skalldyr" at bounding box center [131, 630] width 167 height 22
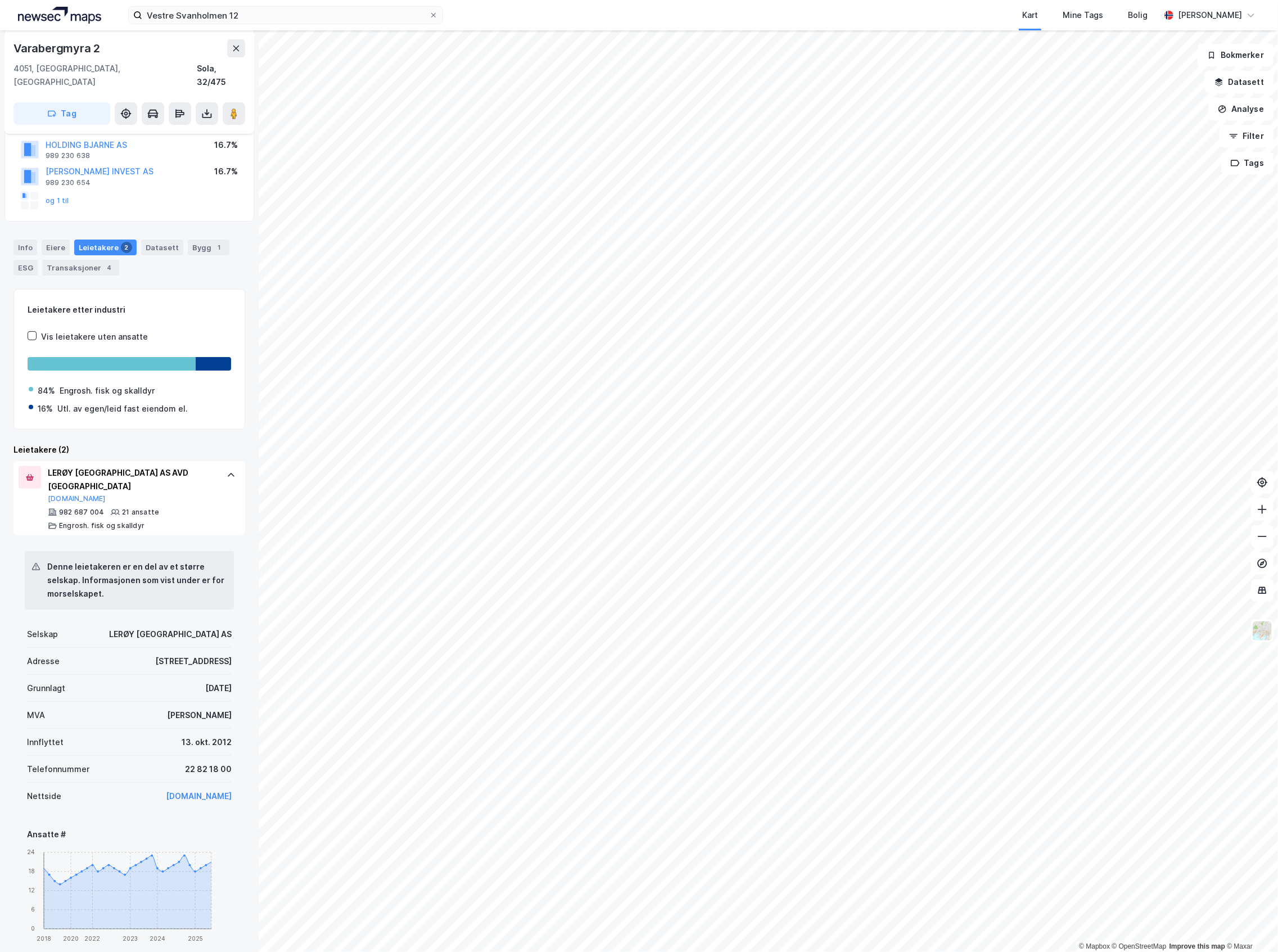
scroll to position [149, 0]
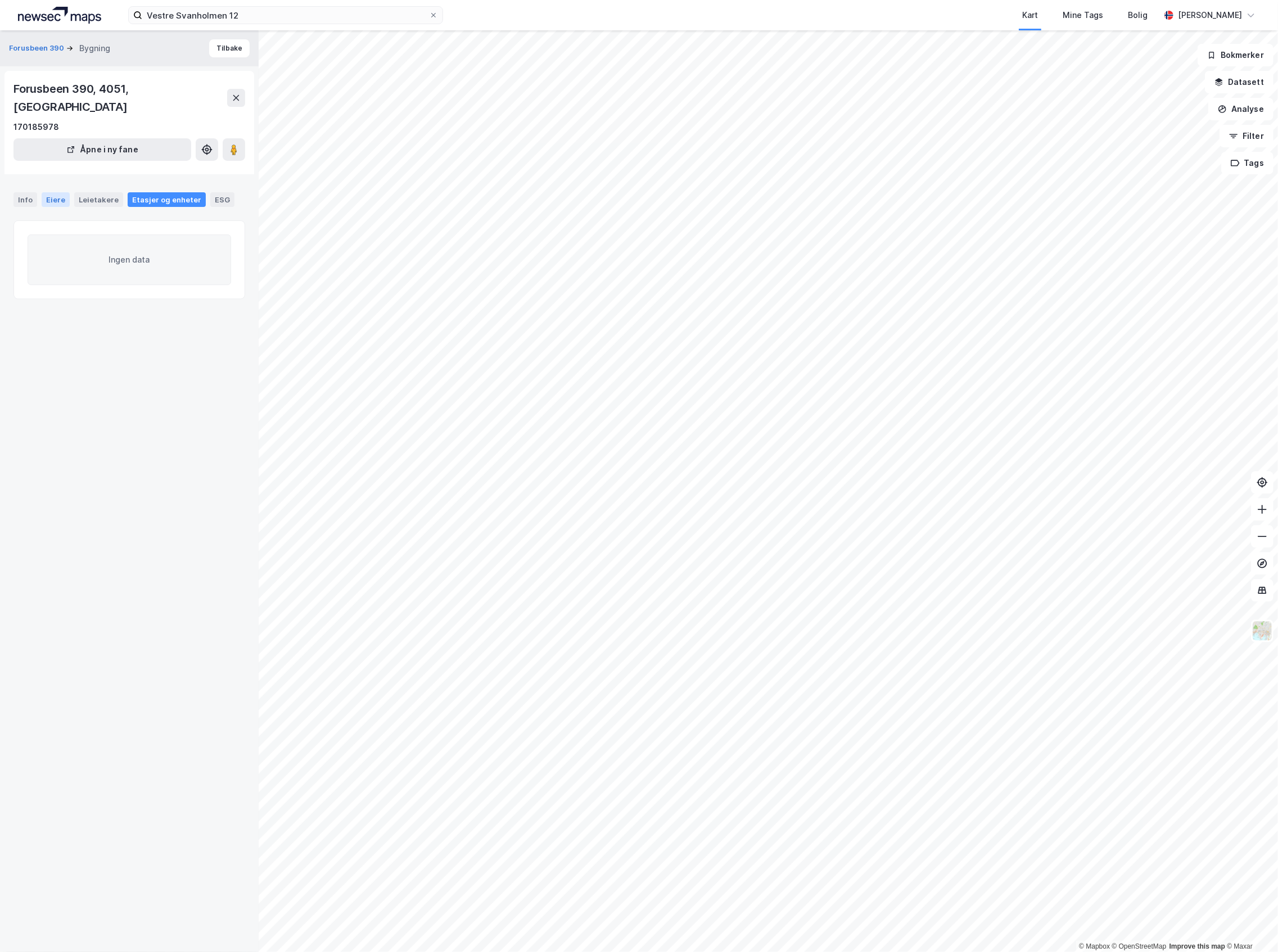
click at [64, 193] on div "Eiere" at bounding box center [56, 200] width 28 height 14
click at [32, 273] on icon at bounding box center [32, 278] width 9 height 9
click at [77, 329] on div "100% Statech AS" at bounding box center [149, 335] width 163 height 14
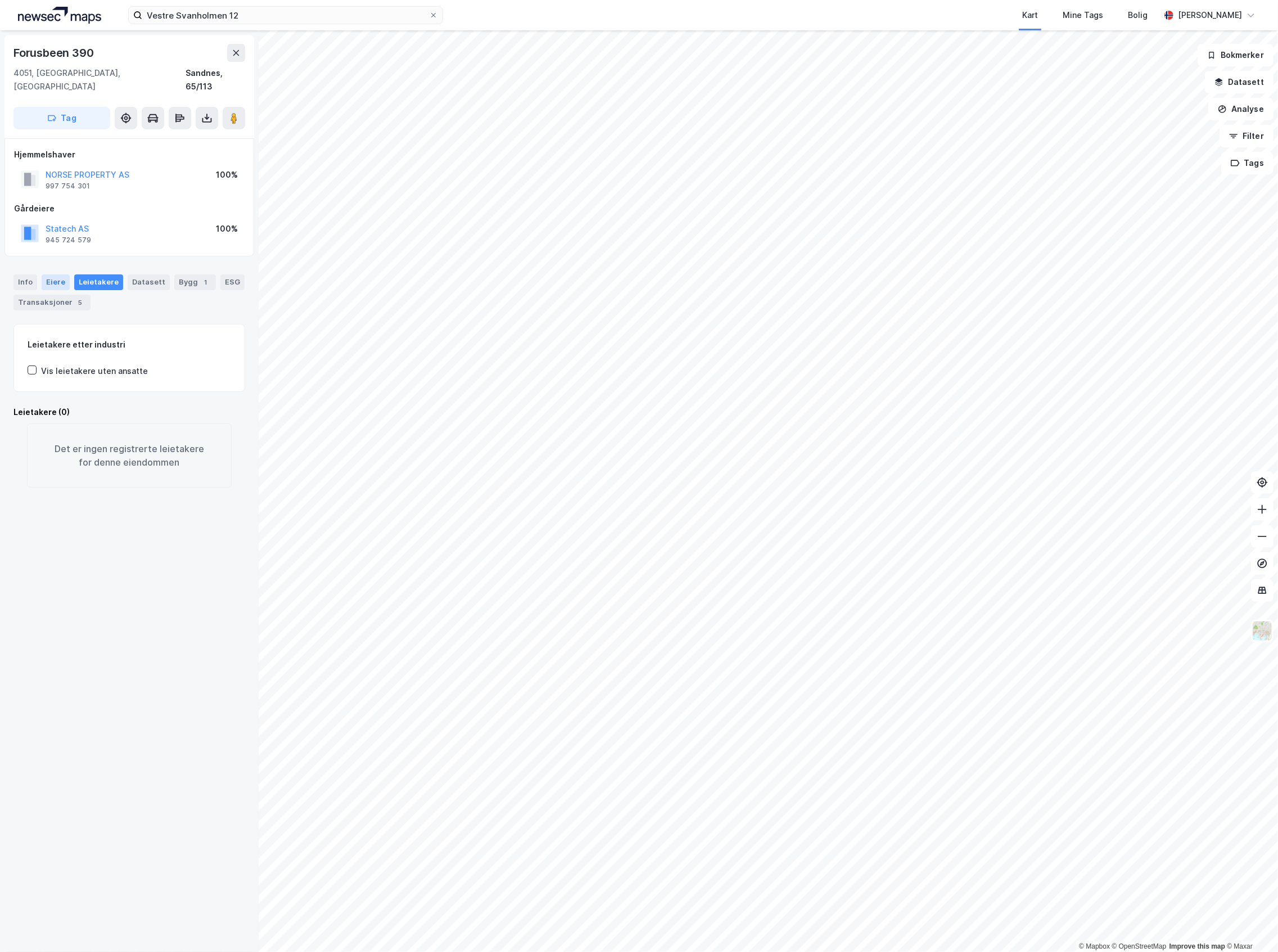
click at [57, 274] on div "Eiere" at bounding box center [56, 282] width 28 height 16
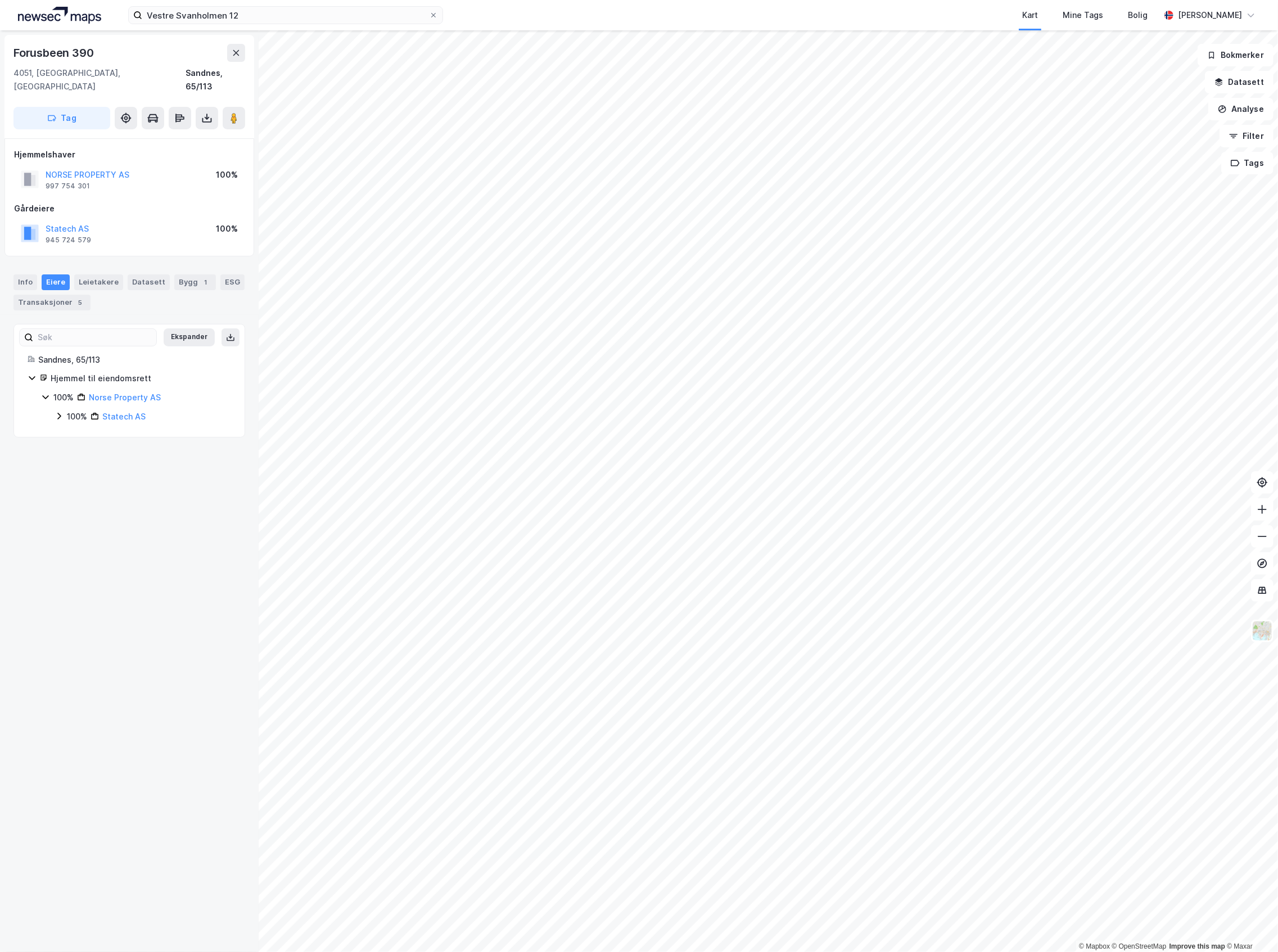
click at [79, 410] on div "100%" at bounding box center [77, 416] width 20 height 14
click at [30, 274] on div "Info" at bounding box center [25, 282] width 24 height 16
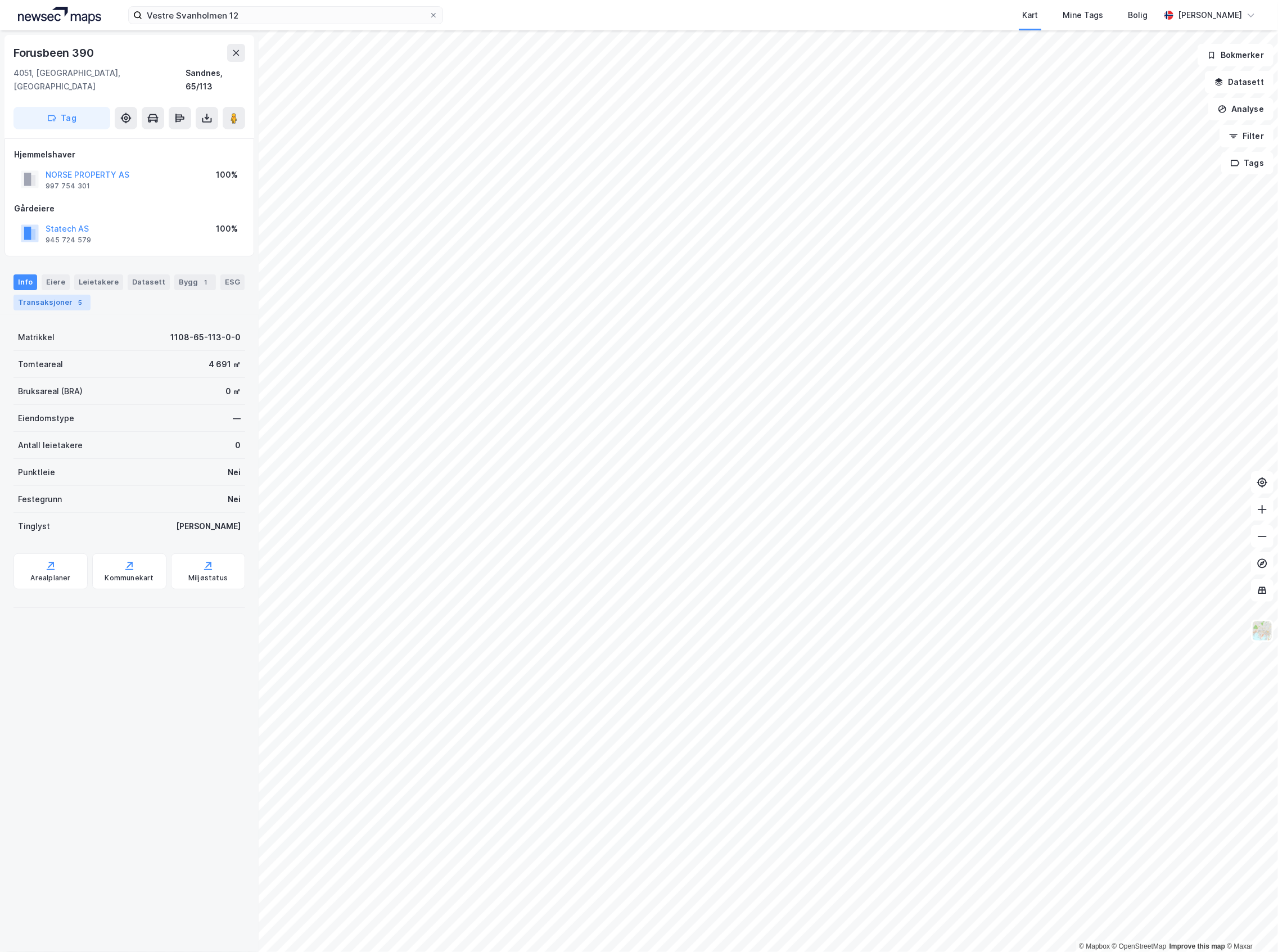
click at [84, 295] on div "Transaksjoner 5" at bounding box center [52, 303] width 77 height 16
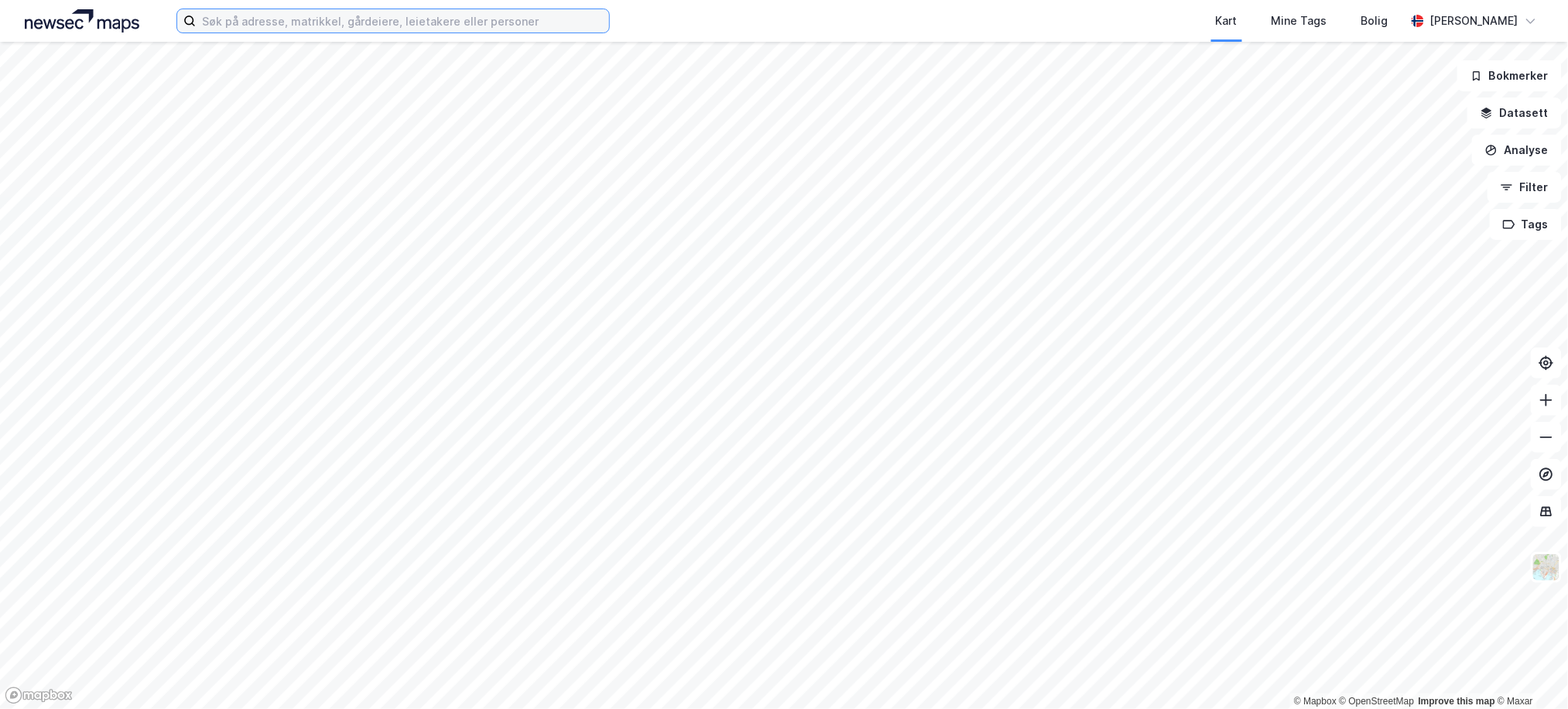
click at [365, 29] on input at bounding box center [402, 20] width 413 height 23
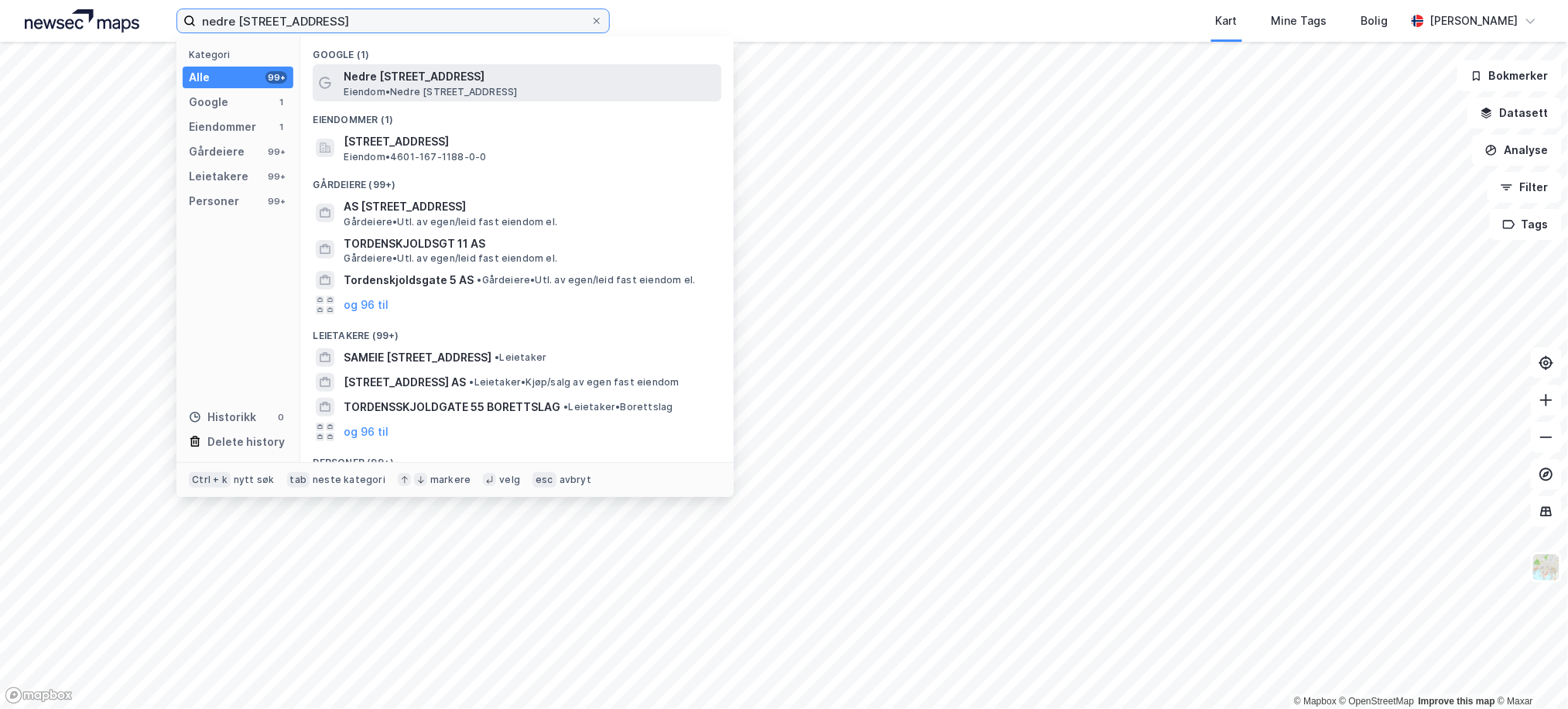
type input "nedre tordenskjoldsgate 11a"
click at [434, 75] on span "Nedre Tordenskjolds gate 11a" at bounding box center [529, 76] width 371 height 19
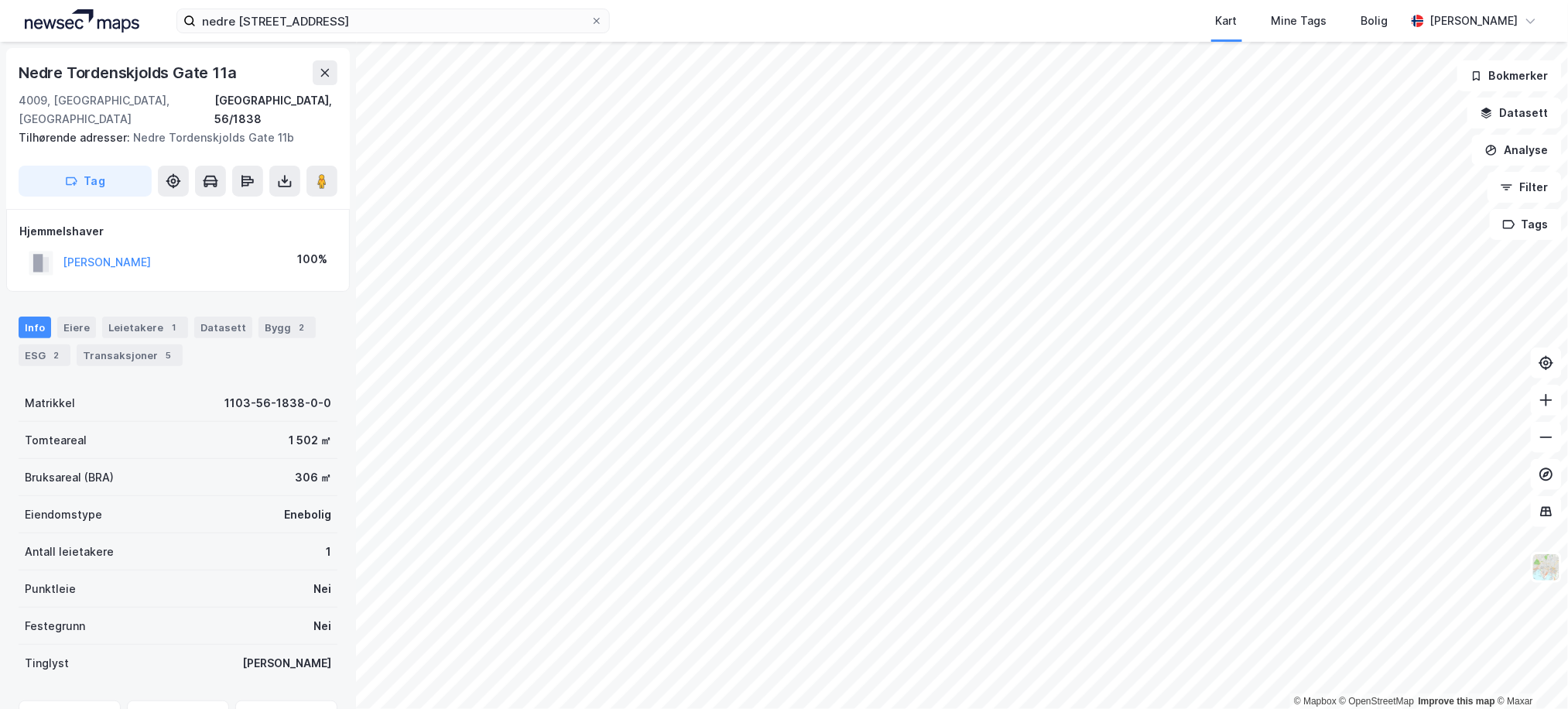
scroll to position [72, 0]
